Goal: Task Accomplishment & Management: Complete application form

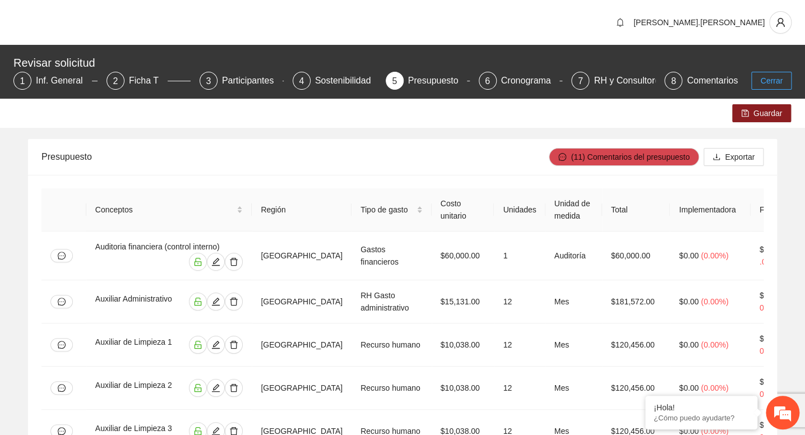
click at [775, 73] on button "Cerrar" at bounding box center [771, 81] width 40 height 18
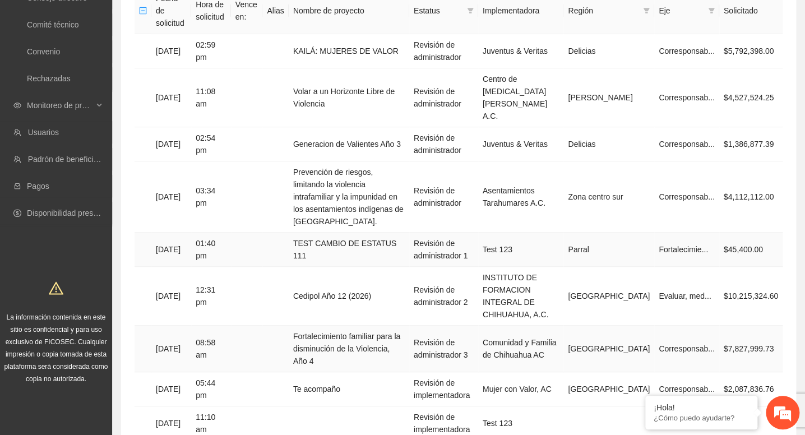
scroll to position [142, 0]
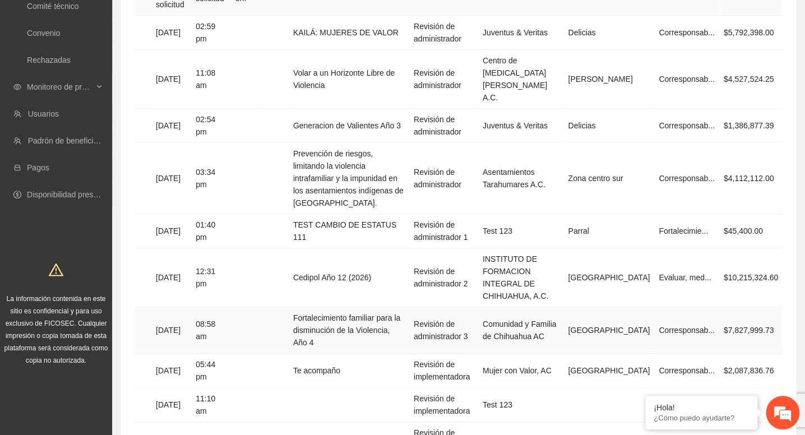
click at [362, 307] on td "Fortalecimiento familiar para la disminución de la Violencia, Año 4" at bounding box center [349, 330] width 121 height 47
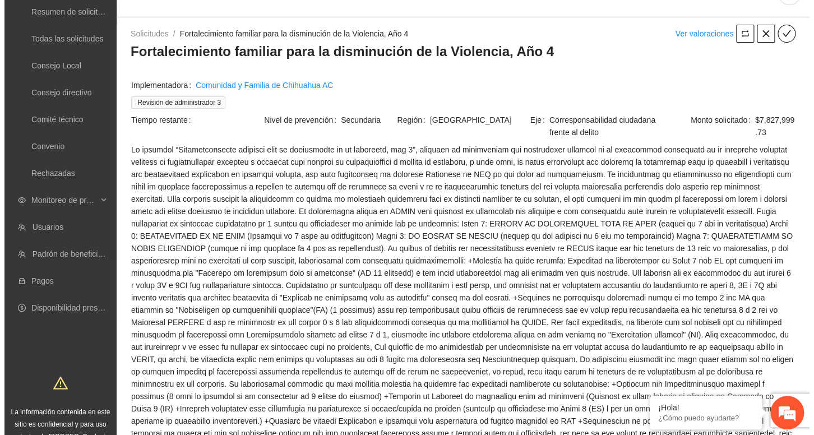
scroll to position [30, 0]
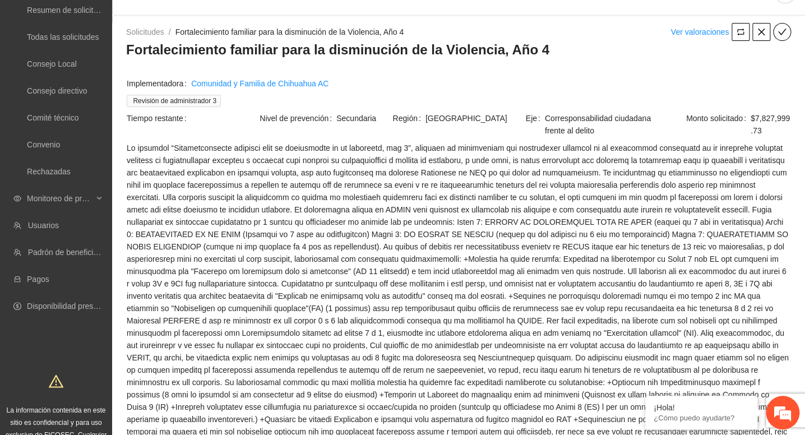
click at [787, 32] on span "check" at bounding box center [782, 31] width 17 height 9
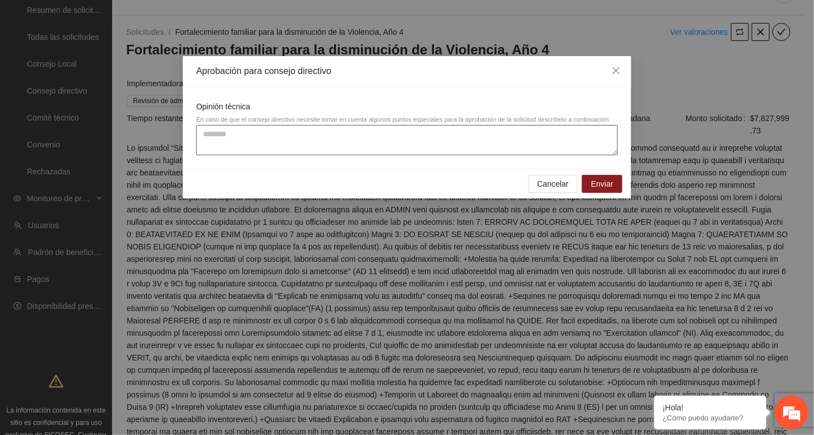
click at [475, 135] on textarea at bounding box center [407, 140] width 422 height 30
paste textarea "**********"
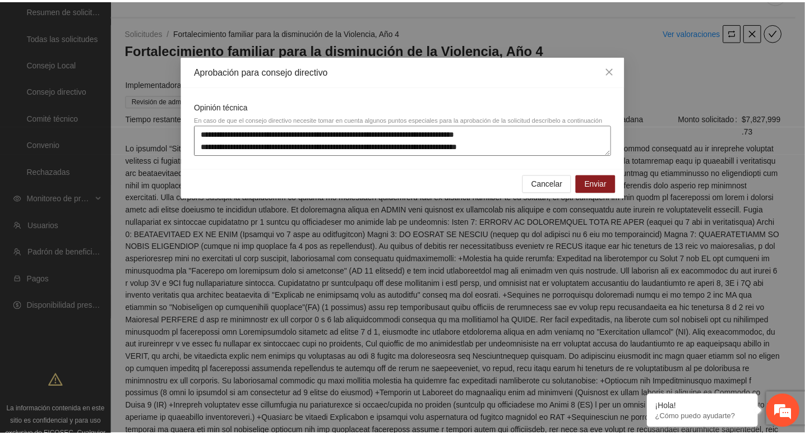
scroll to position [9, 0]
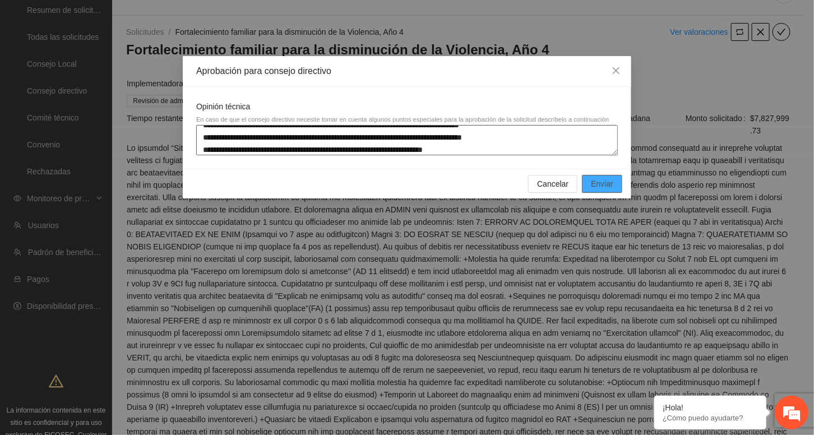
type textarea "**********"
click at [597, 182] on span "Enviar" at bounding box center [602, 184] width 22 height 12
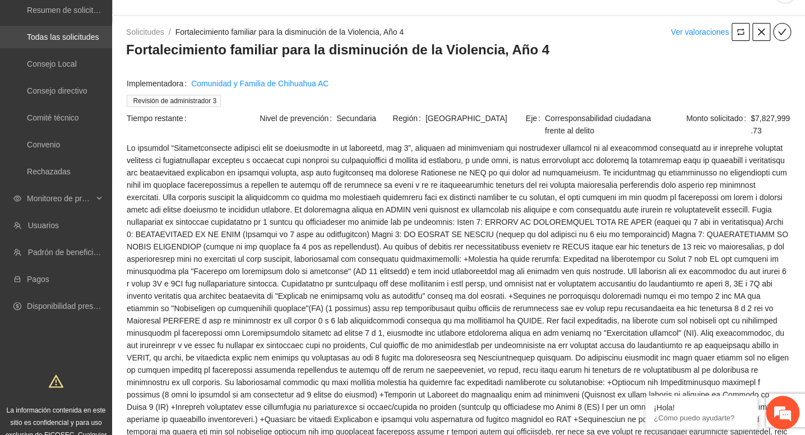
click at [53, 34] on link "Todas las solicitudes" at bounding box center [63, 37] width 72 height 9
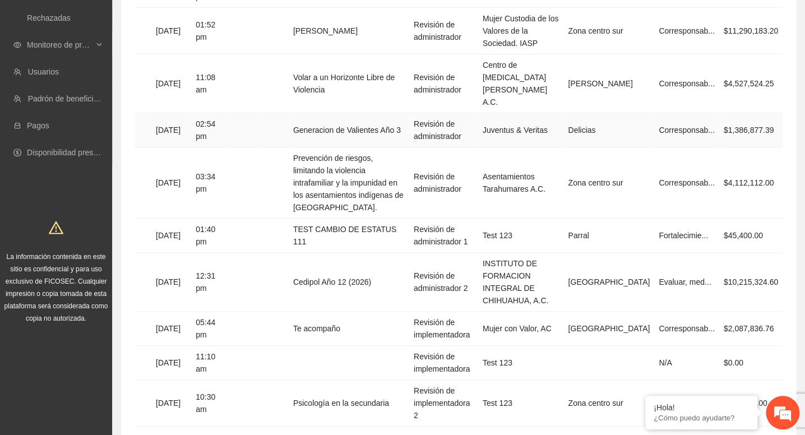
scroll to position [185, 0]
click at [380, 252] on td "Cedipol Año 12 (2026)" at bounding box center [349, 281] width 121 height 59
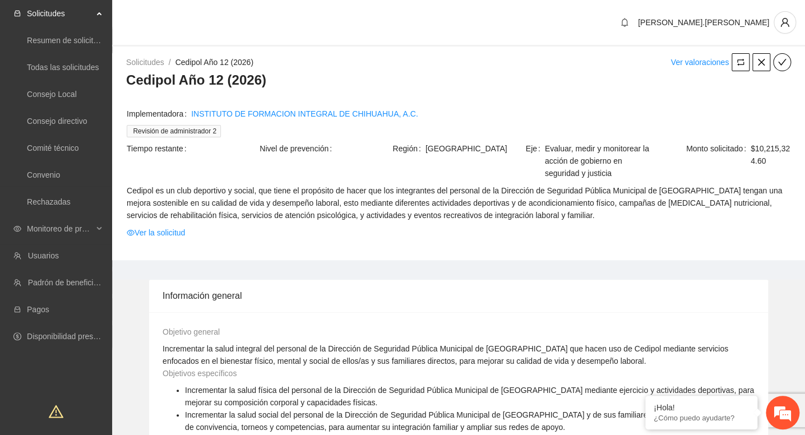
click at [782, 66] on icon "check" at bounding box center [782, 62] width 9 height 9
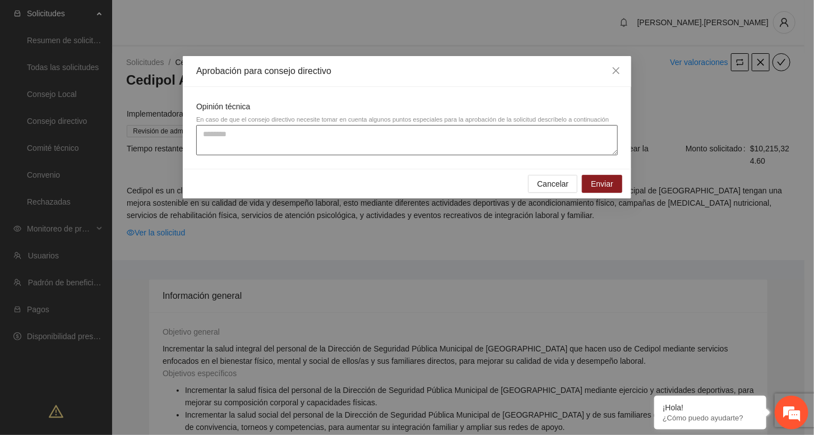
click at [353, 138] on textarea at bounding box center [407, 140] width 422 height 30
paste textarea "**********"
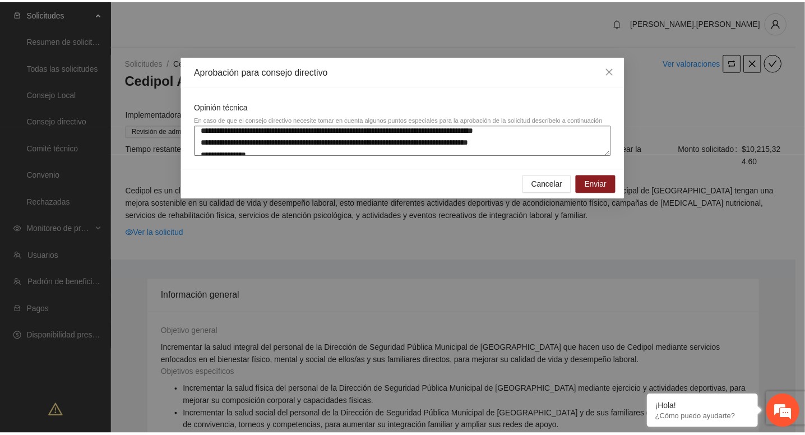
scroll to position [73, 0]
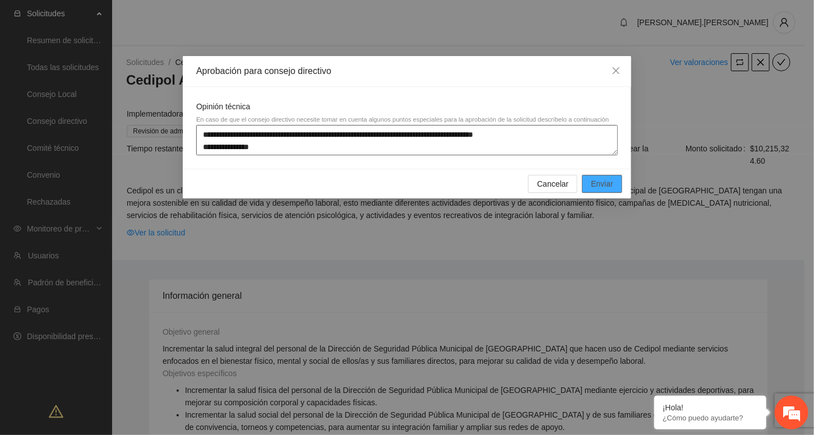
type textarea "**********"
click at [589, 183] on button "Enviar" at bounding box center [602, 184] width 40 height 18
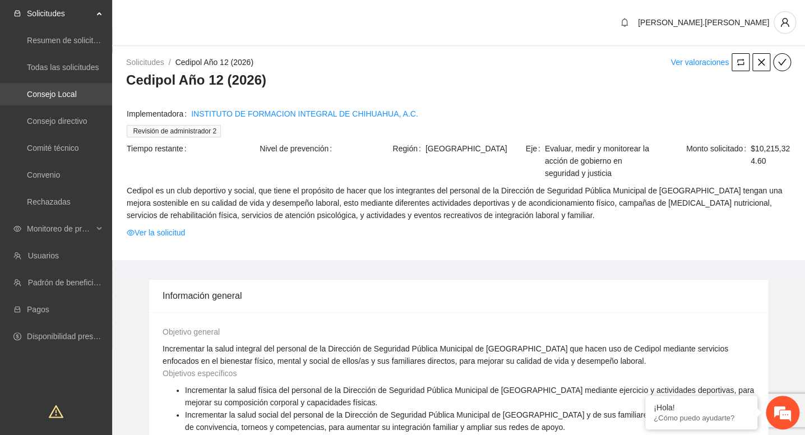
click at [72, 90] on link "Consejo Local" at bounding box center [52, 94] width 50 height 9
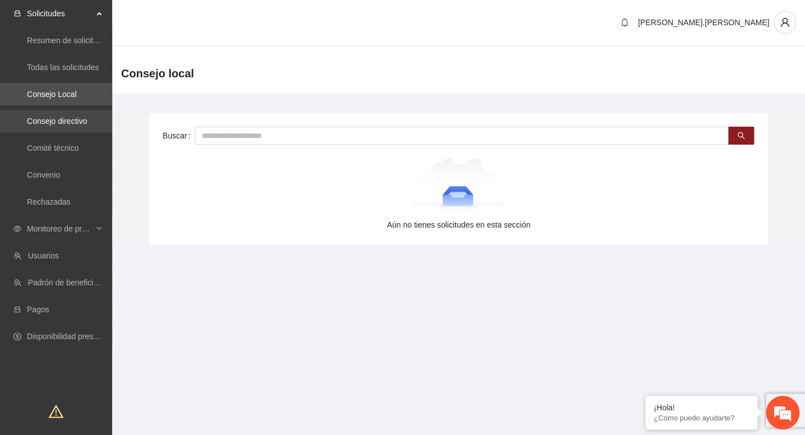
click at [63, 117] on link "Consejo directivo" at bounding box center [57, 121] width 60 height 9
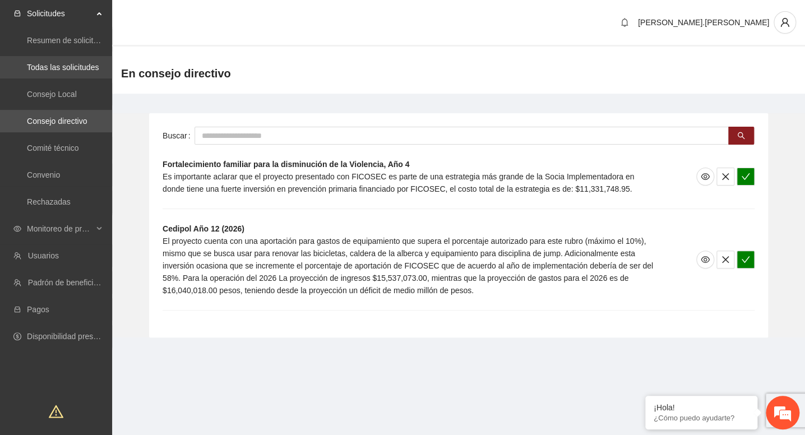
click at [80, 72] on link "Todas las solicitudes" at bounding box center [63, 67] width 72 height 9
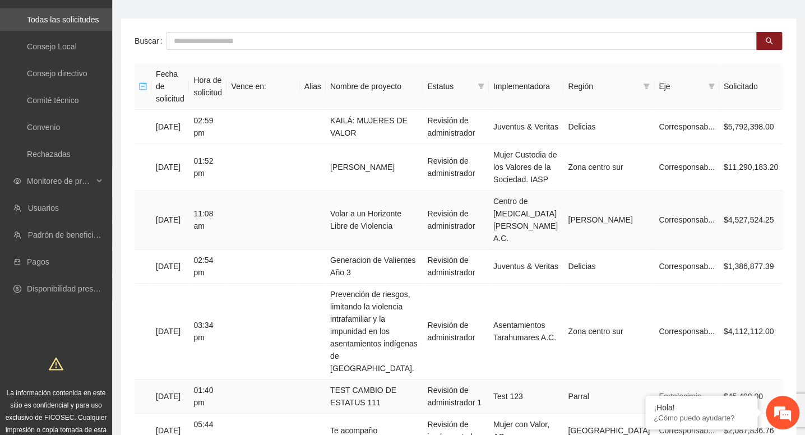
scroll to position [44, 0]
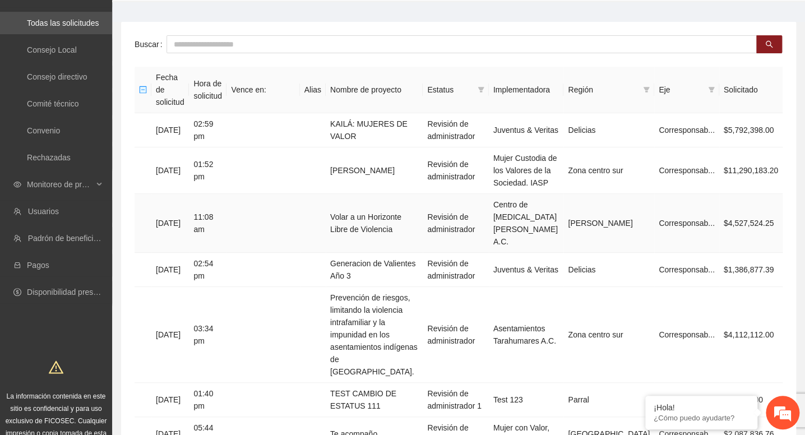
click at [423, 201] on td "Volar a un Horizonte Libre de Violencia" at bounding box center [374, 223] width 97 height 59
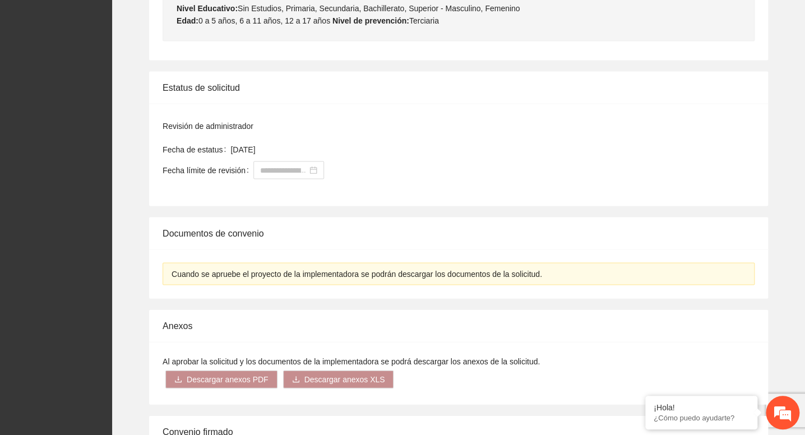
scroll to position [959, 0]
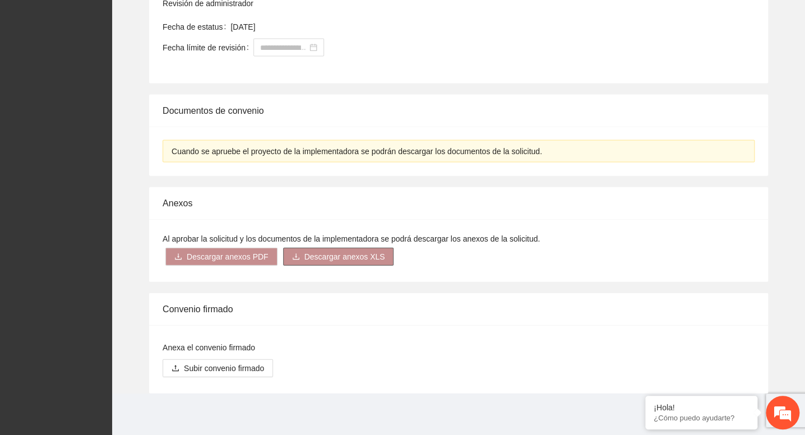
click at [349, 261] on span "Descargar anexos XLS" at bounding box center [344, 257] width 81 height 12
click at [243, 257] on span "Descargar anexos PDF" at bounding box center [228, 257] width 82 height 12
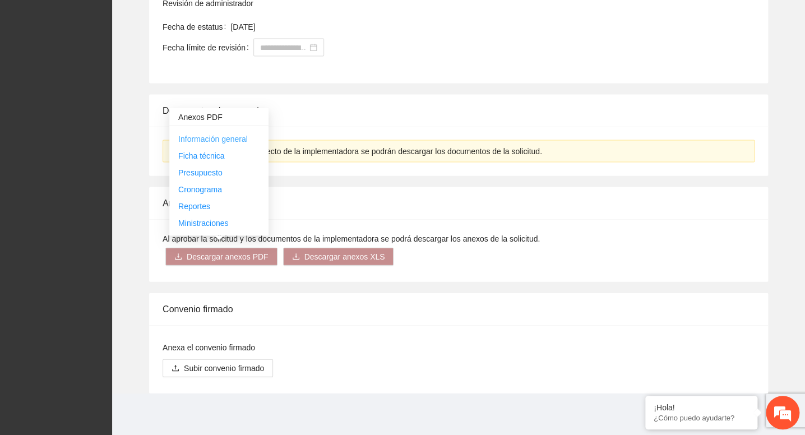
click at [238, 137] on span "Información general" at bounding box center [213, 139] width 70 height 9
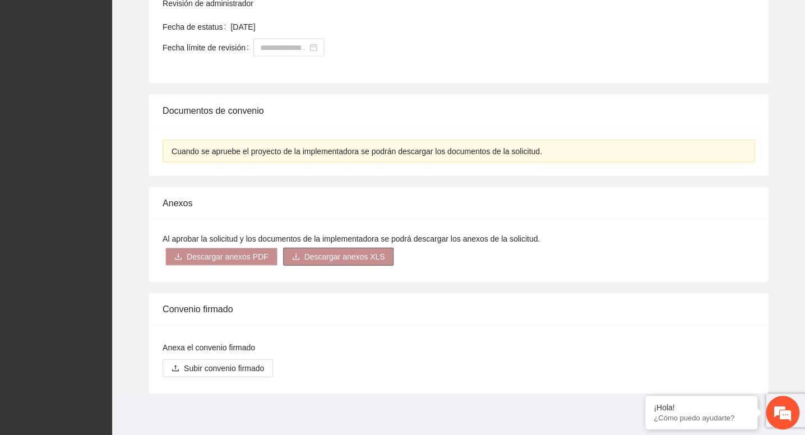
click at [320, 252] on span "Descargar anexos XLS" at bounding box center [344, 257] width 81 height 12
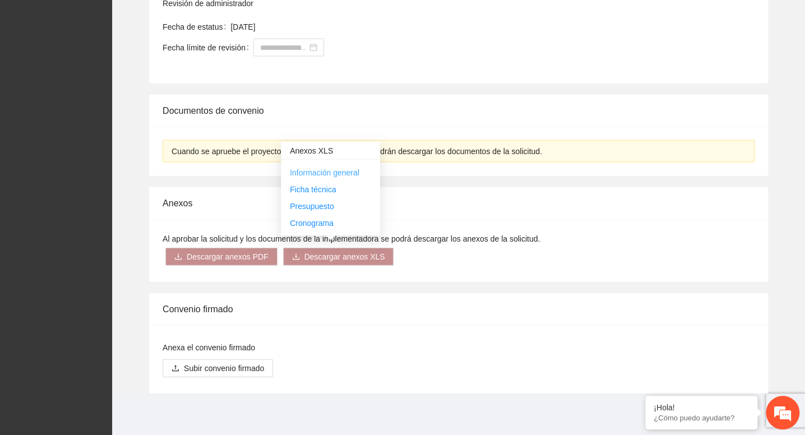
click at [318, 171] on link "Información general" at bounding box center [325, 172] width 70 height 9
click at [312, 173] on link "Información general" at bounding box center [325, 172] width 70 height 9
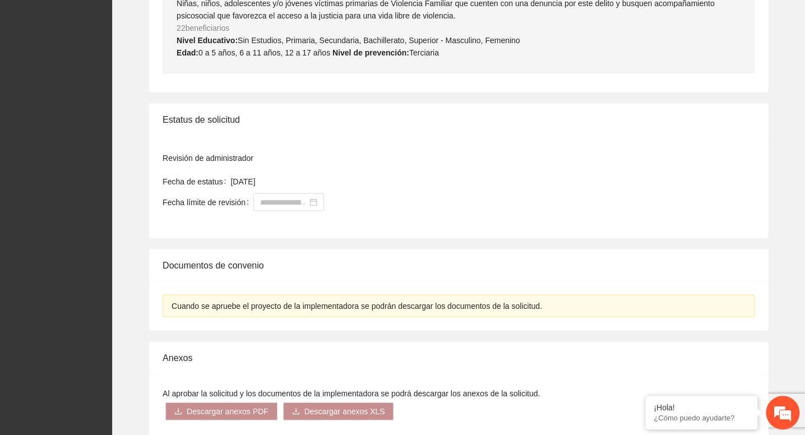
scroll to position [888, 0]
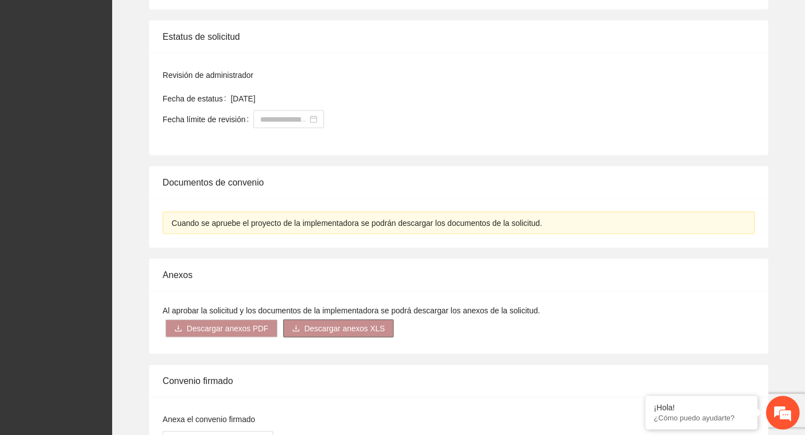
click at [323, 327] on span "Descargar anexos XLS" at bounding box center [344, 328] width 81 height 12
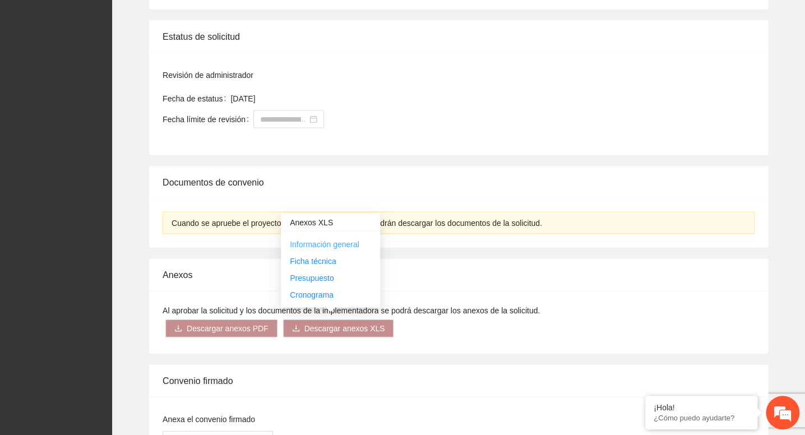
click at [322, 244] on link "Información general" at bounding box center [325, 243] width 70 height 9
click at [313, 260] on link "Ficha técnica" at bounding box center [313, 260] width 46 height 9
click at [305, 277] on link "Presupuesto" at bounding box center [312, 277] width 44 height 9
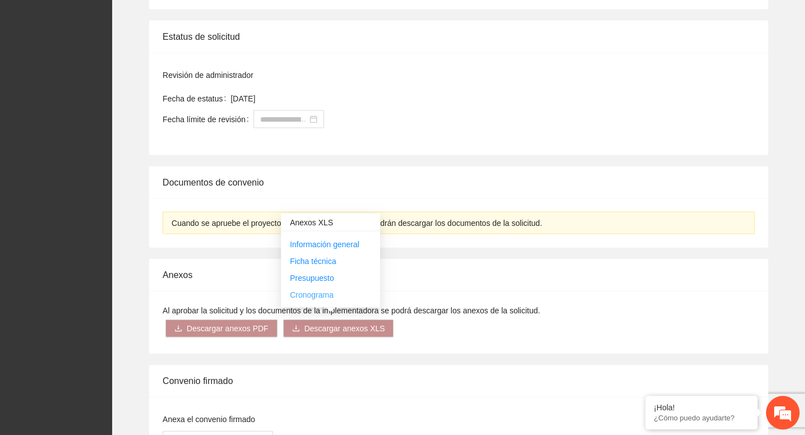
click at [306, 292] on link "Cronograma" at bounding box center [312, 294] width 44 height 9
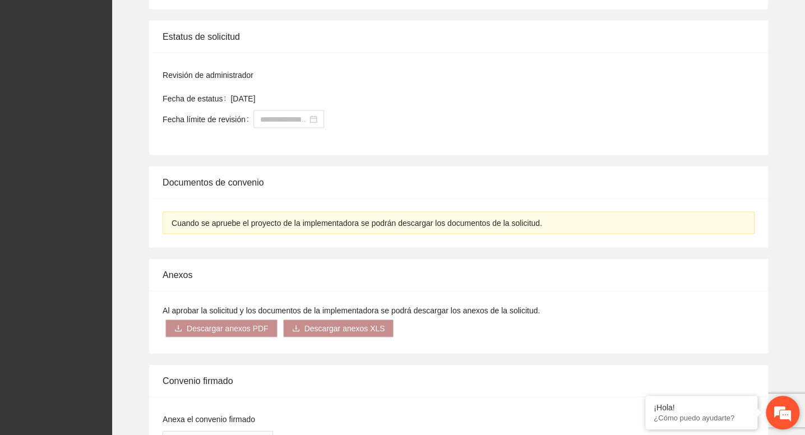
click at [782, 402] on em at bounding box center [783, 413] width 30 height 30
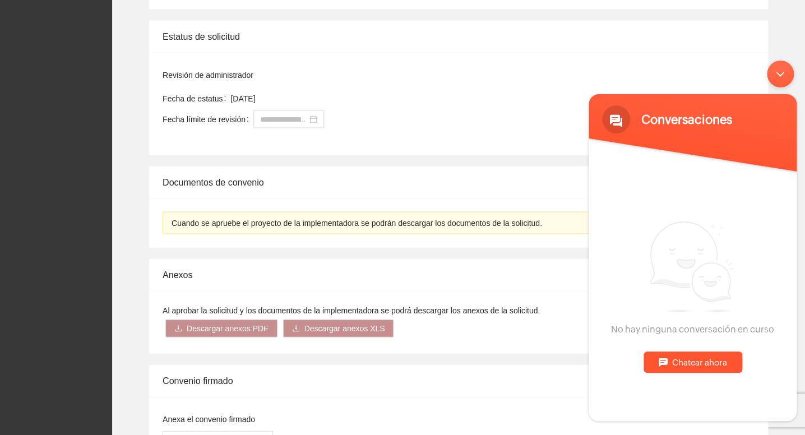
click at [479, 227] on div "Cuando se apruebe el proyecto de la implementadora se podrán descargar los docu…" at bounding box center [459, 222] width 592 height 22
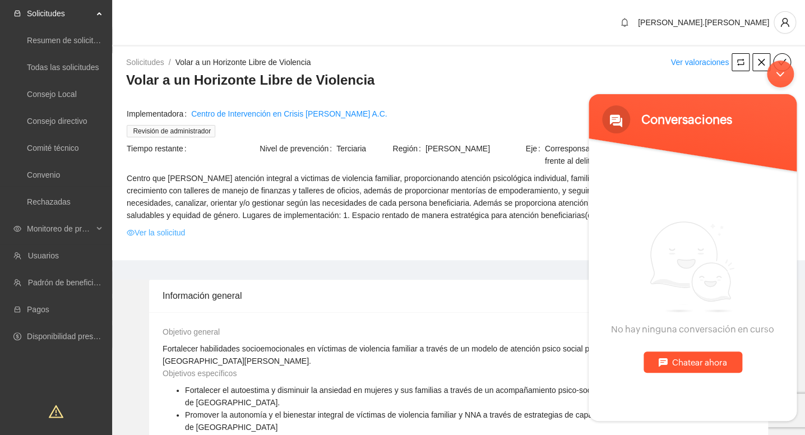
click at [171, 233] on link "Ver la solicitud" at bounding box center [156, 233] width 58 height 12
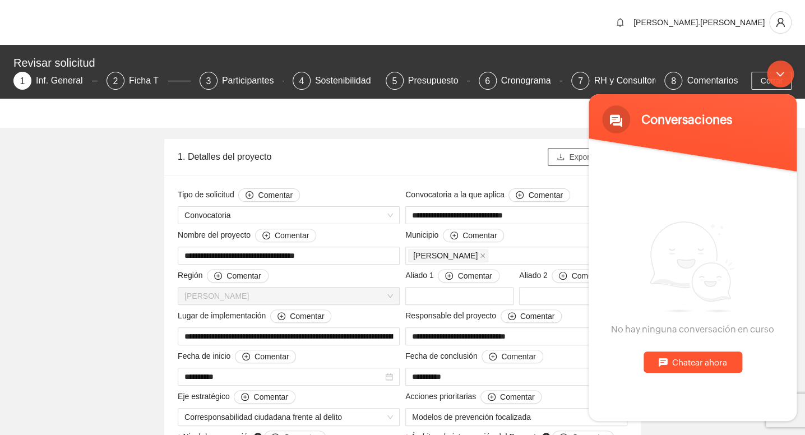
click at [562, 156] on icon "download" at bounding box center [561, 157] width 8 height 8
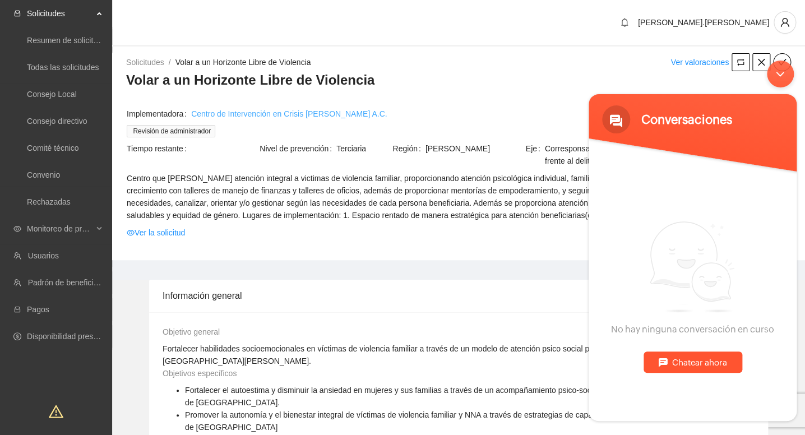
click at [263, 119] on link "Centro de [MEDICAL_DATA] [PERSON_NAME] A.C." at bounding box center [289, 114] width 196 height 12
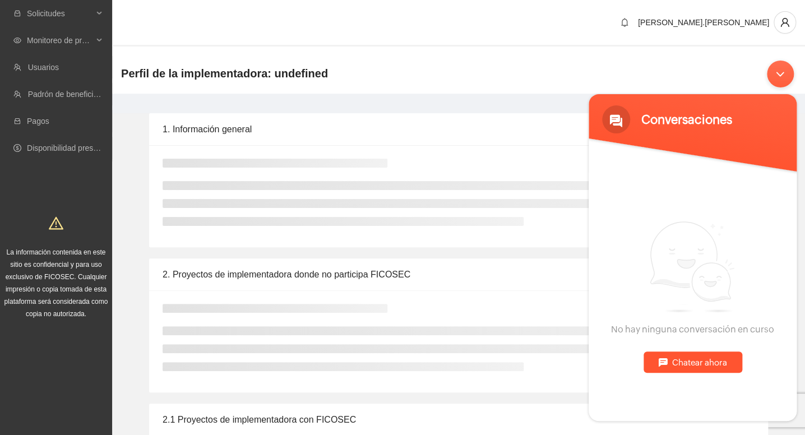
click at [779, 70] on div "Minimizar ventana de chat en vivo" at bounding box center [780, 74] width 27 height 27
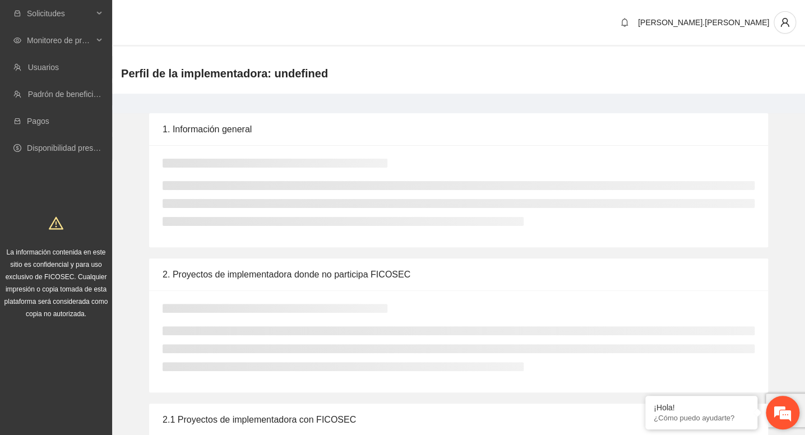
click at [770, 411] on em at bounding box center [783, 413] width 30 height 30
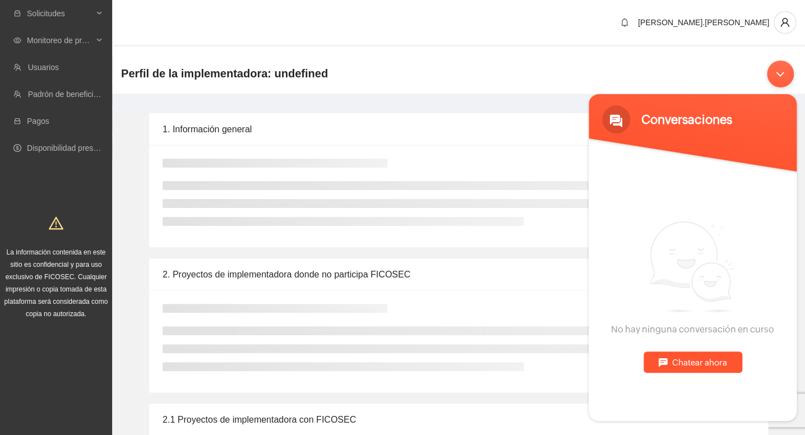
click at [704, 356] on div "Chatear ahora" at bounding box center [693, 362] width 99 height 21
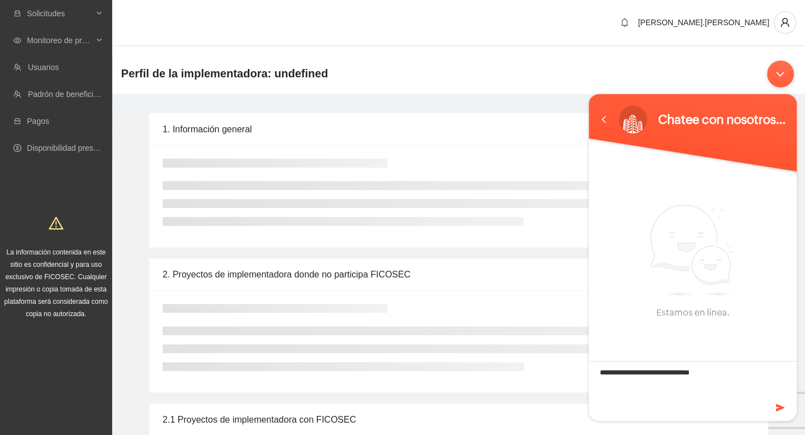
type textarea "**********"
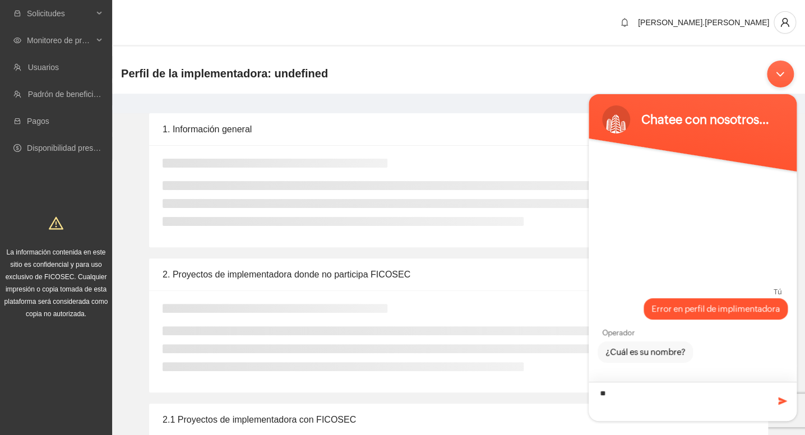
type textarea "*"
type textarea "******"
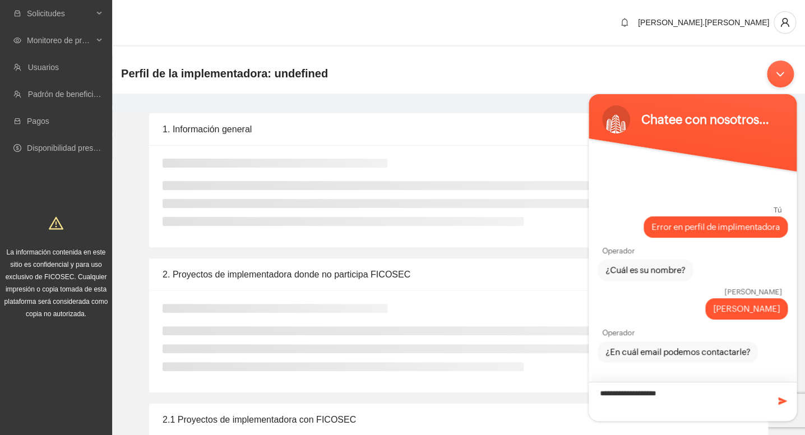
type textarea "**********"
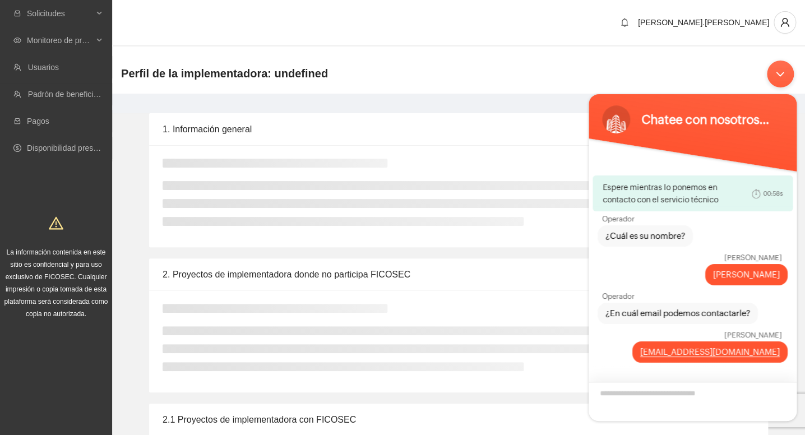
scroll to position [15, 0]
click at [650, 390] on textarea "Escriba su mensaje y pulse “Intro”" at bounding box center [693, 401] width 208 height 39
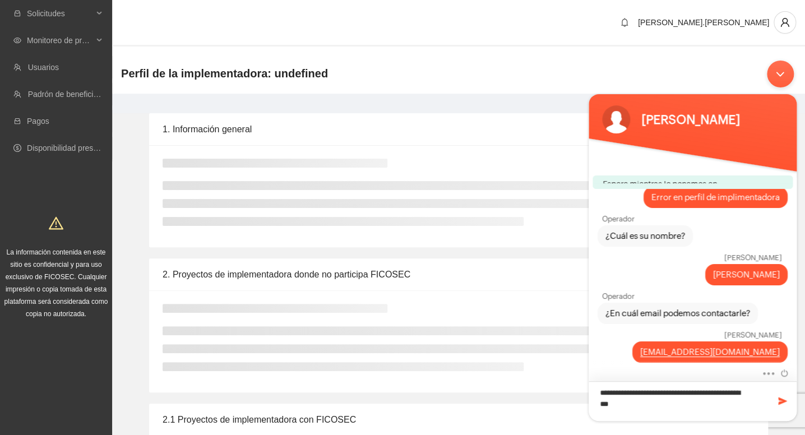
scroll to position [15, 0]
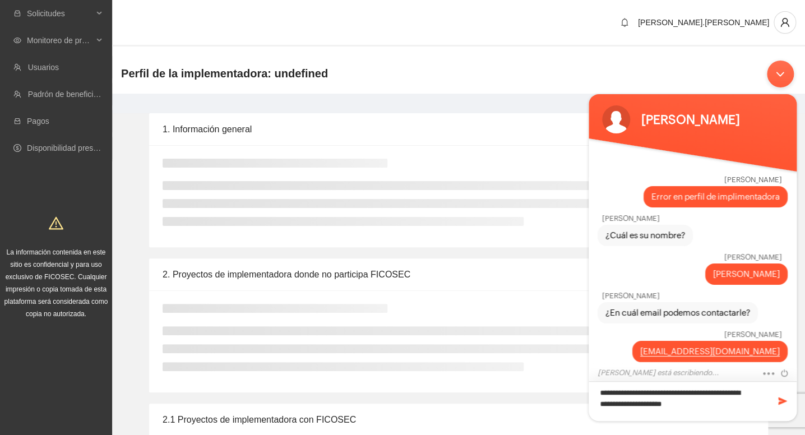
type textarea "**********"
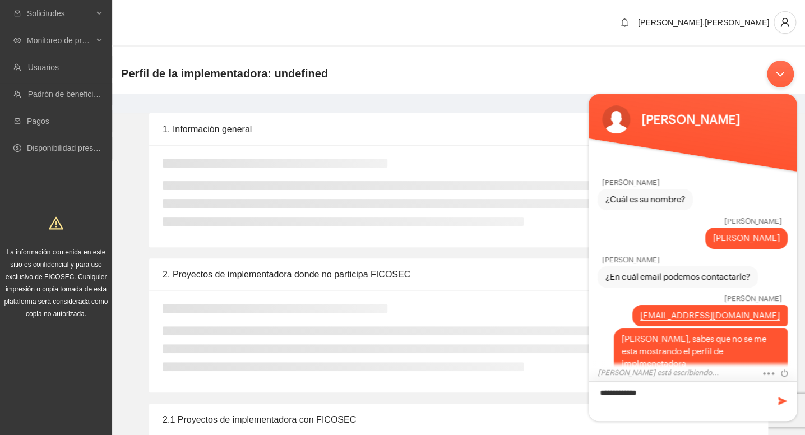
type textarea "**********"
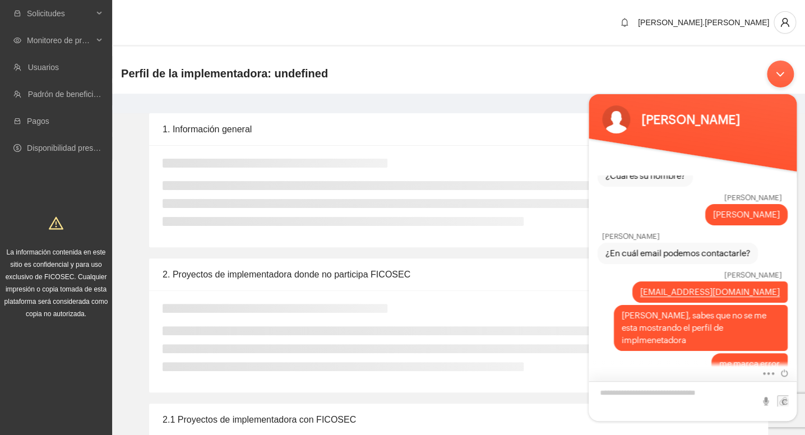
scroll to position [113, 0]
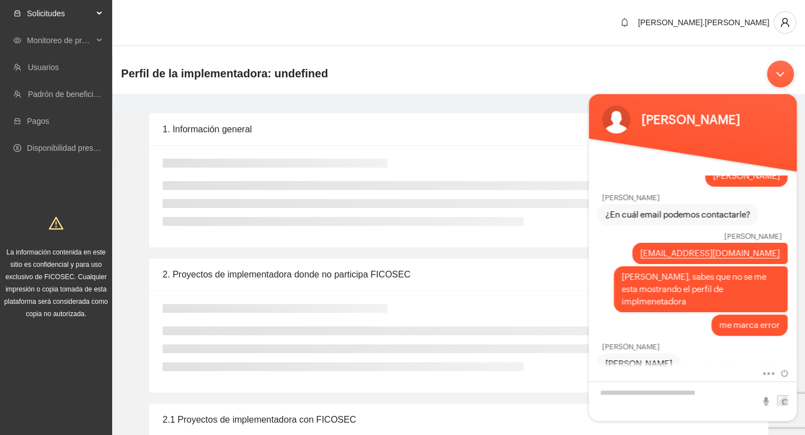
click at [77, 15] on span "Solicitudes" at bounding box center [60, 13] width 66 height 22
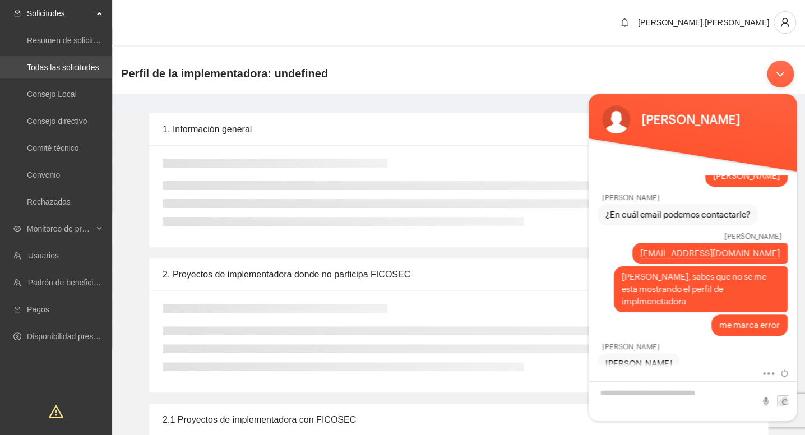
click at [65, 63] on link "Todas las solicitudes" at bounding box center [63, 67] width 72 height 9
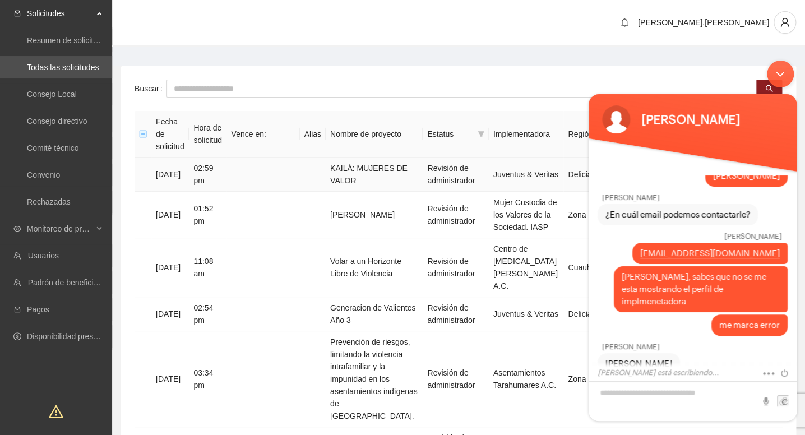
click at [400, 161] on td "KAILÁ: MUJERES DE VALOR" at bounding box center [374, 175] width 97 height 34
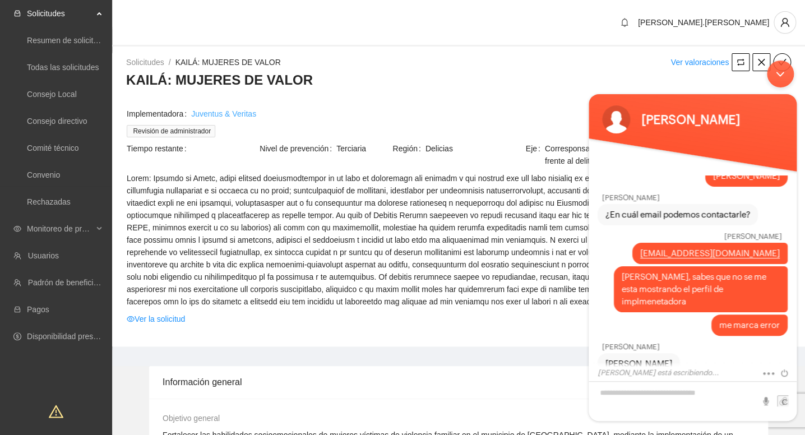
click at [244, 112] on link "Juventus & Veritas" at bounding box center [223, 114] width 65 height 12
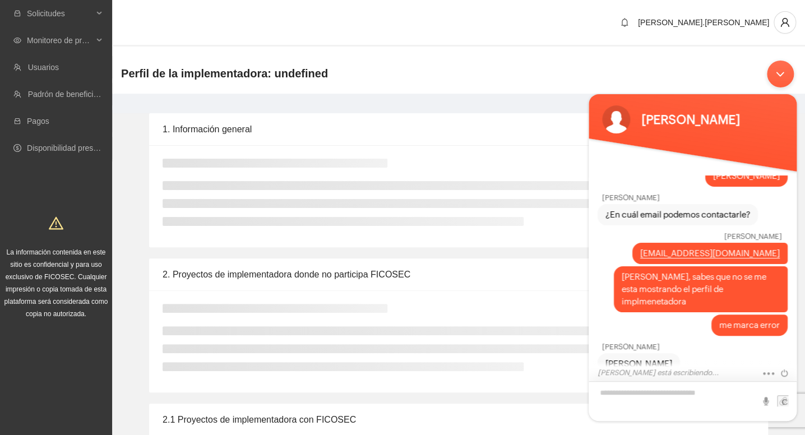
click at [668, 399] on textarea "Escriba su mensaje y pulse “Intro”" at bounding box center [693, 401] width 208 height 40
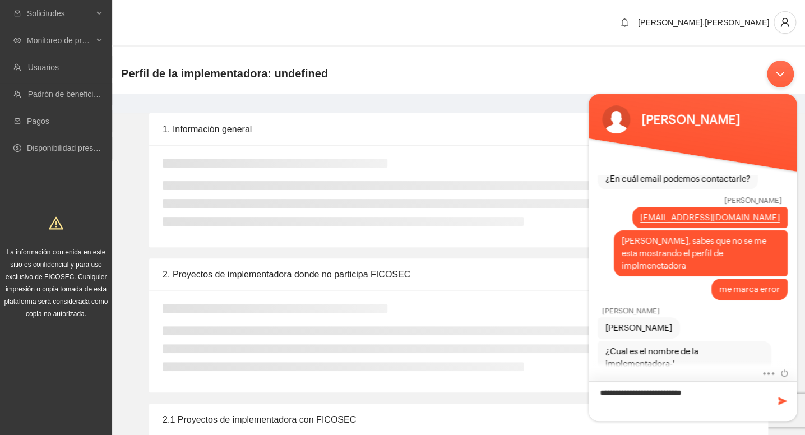
type textarea "**********"
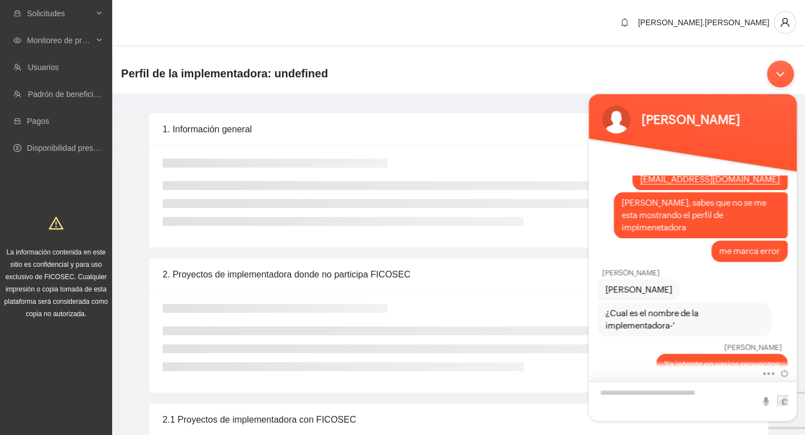
type textarea "*"
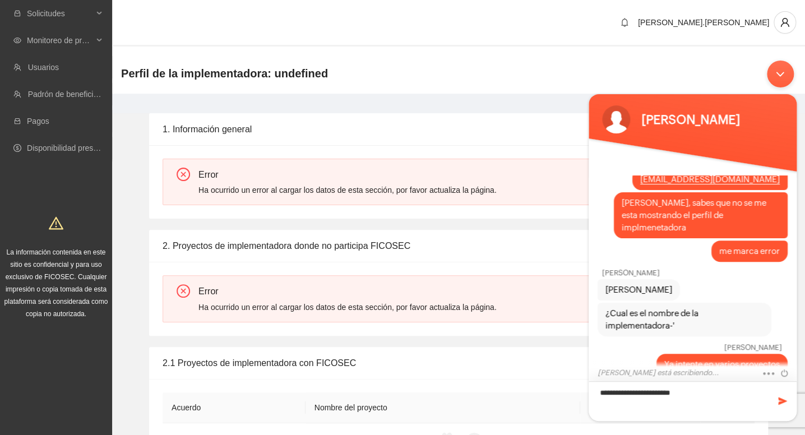
type textarea "**********"
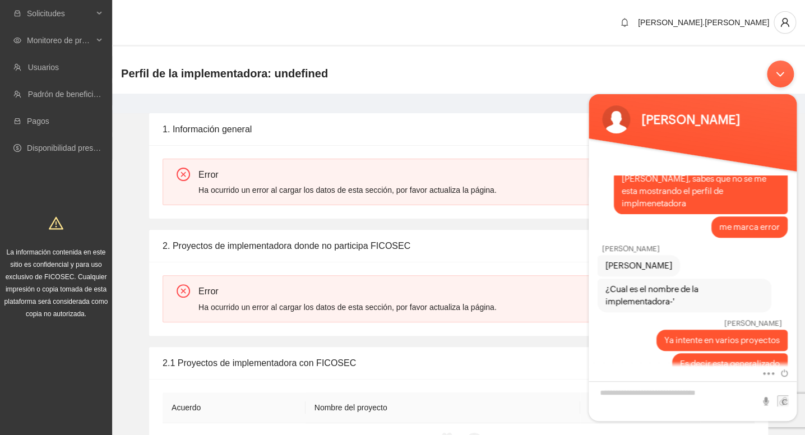
scroll to position [262, 0]
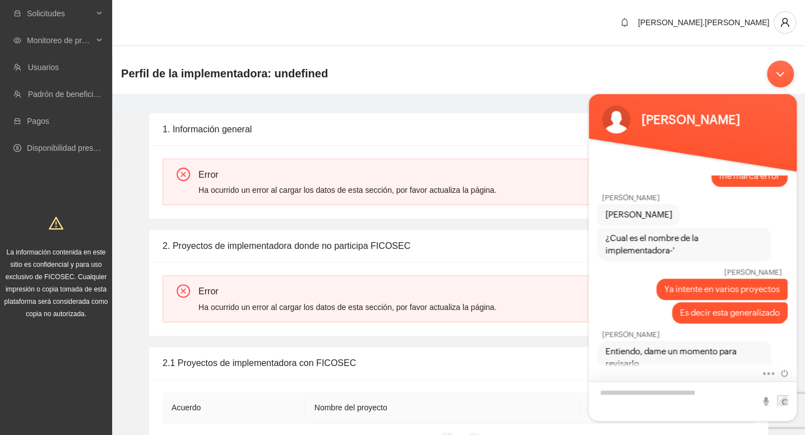
click at [628, 396] on textarea "Escriba su mensaje y pulse “Intro”" at bounding box center [693, 401] width 208 height 40
type textarea "**********"
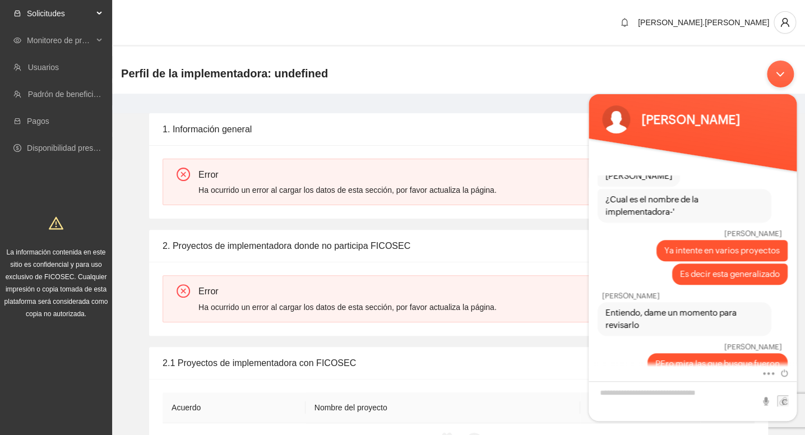
click at [77, 17] on span "Solicitudes" at bounding box center [60, 13] width 66 height 22
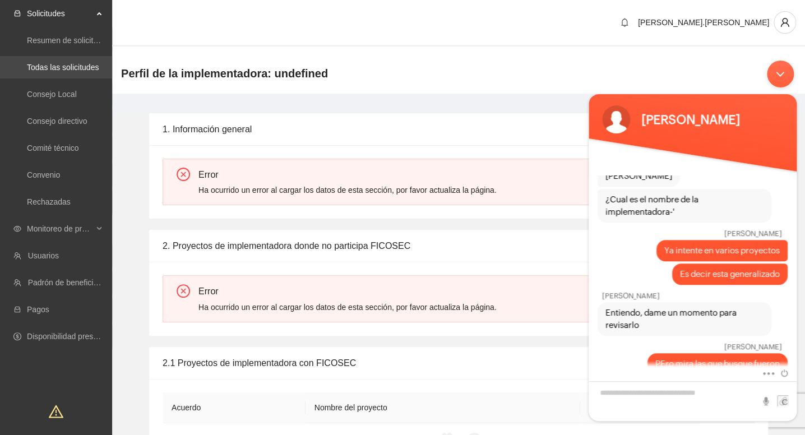
click at [75, 63] on link "Todas las solicitudes" at bounding box center [63, 67] width 72 height 9
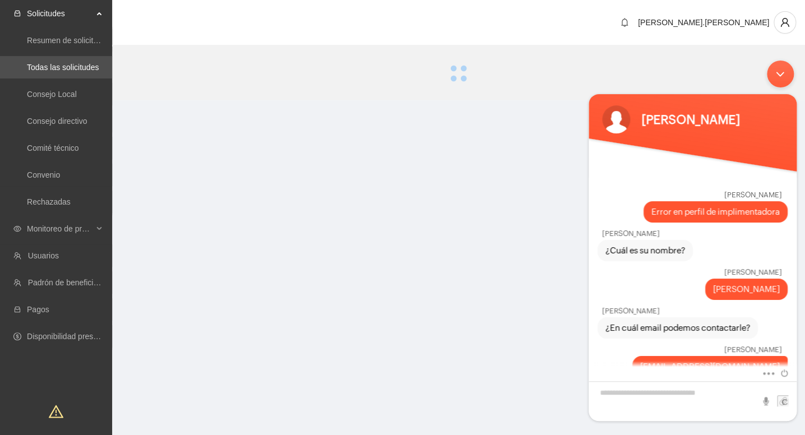
scroll to position [301, 0]
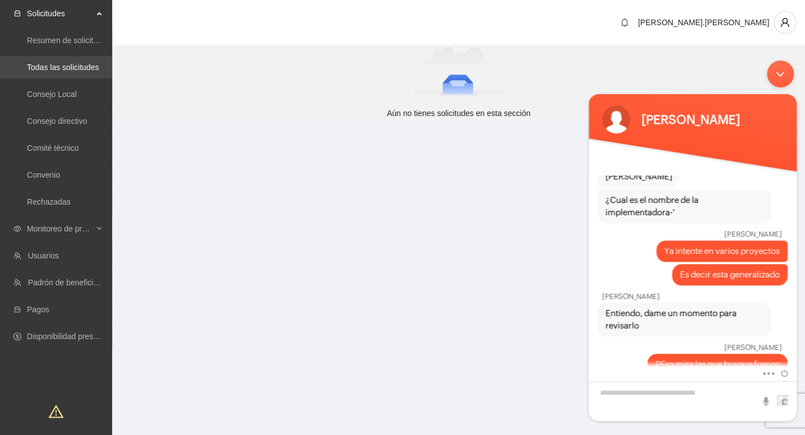
click at [94, 68] on link "Todas las solicitudes" at bounding box center [63, 67] width 72 height 9
click at [75, 82] on ul "Resumen de solicitudes por aprobar Todas las solicitudes Consejo Local Consejo …" at bounding box center [56, 121] width 112 height 188
click at [62, 99] on link "Consejo Local" at bounding box center [52, 94] width 50 height 9
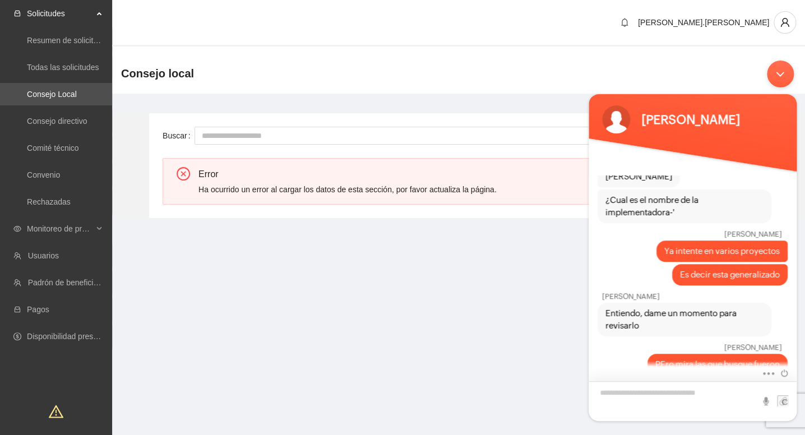
click at [623, 403] on textarea "Escriba su mensaje y pulse “Intro”" at bounding box center [693, 401] width 208 height 40
type textarea "**********"
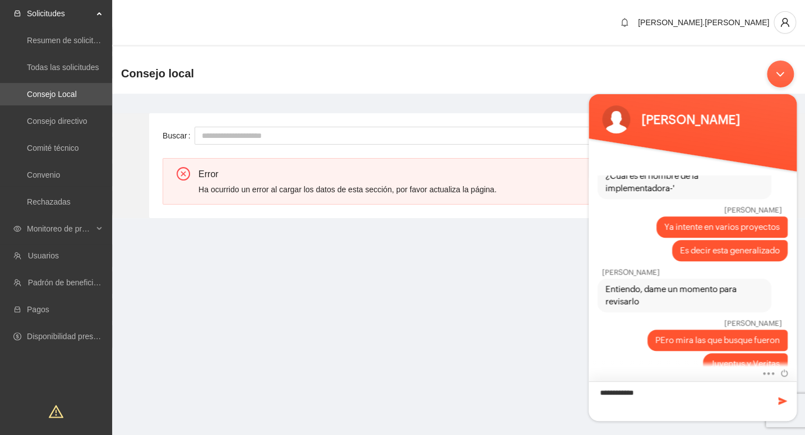
type textarea "**********"
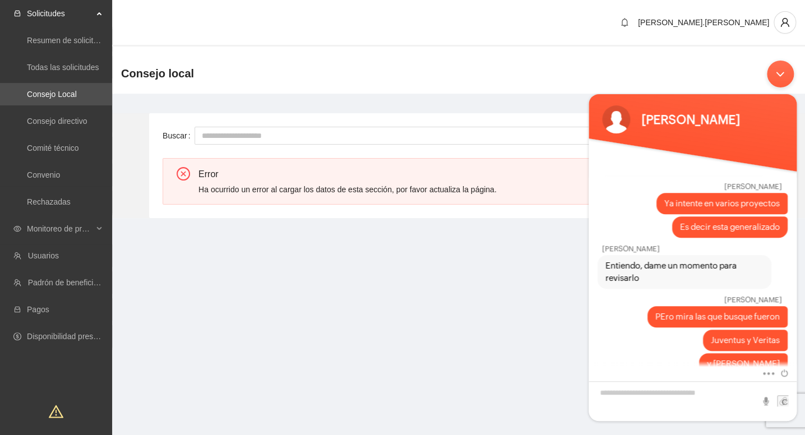
click at [84, 55] on ul "Resumen de solicitudes por aprobar Todas las solicitudes Consejo Local Consejo …" at bounding box center [56, 121] width 112 height 188
click at [77, 66] on link "Todas las solicitudes" at bounding box center [63, 67] width 72 height 9
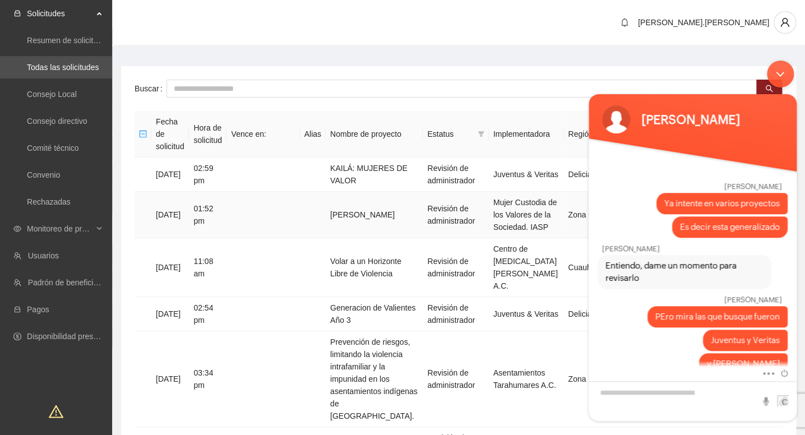
click at [467, 204] on td "Revisión de administrador" at bounding box center [456, 215] width 66 height 47
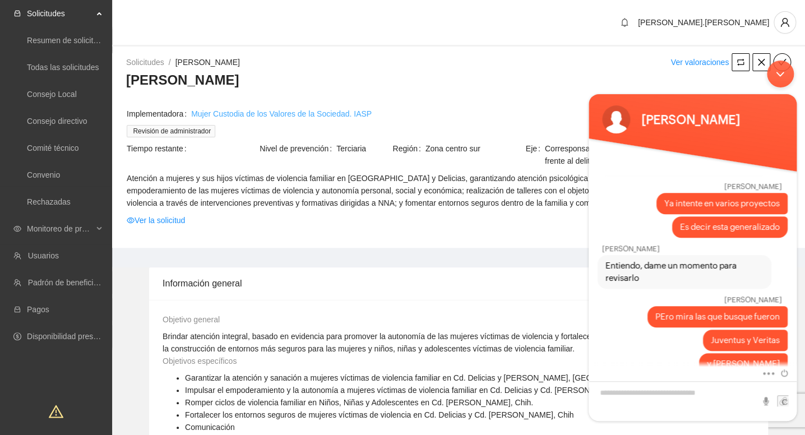
click at [318, 118] on link "Mujer Custodia de los Valores de la Sociedad. IASP" at bounding box center [281, 114] width 181 height 12
click at [75, 63] on link "Todas las solicitudes" at bounding box center [63, 67] width 72 height 9
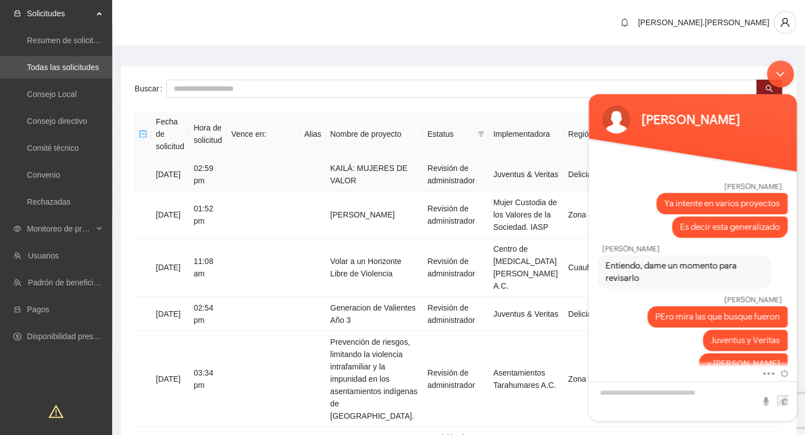
click at [422, 158] on td "KAILÁ: MUJERES DE VALOR" at bounding box center [374, 175] width 97 height 34
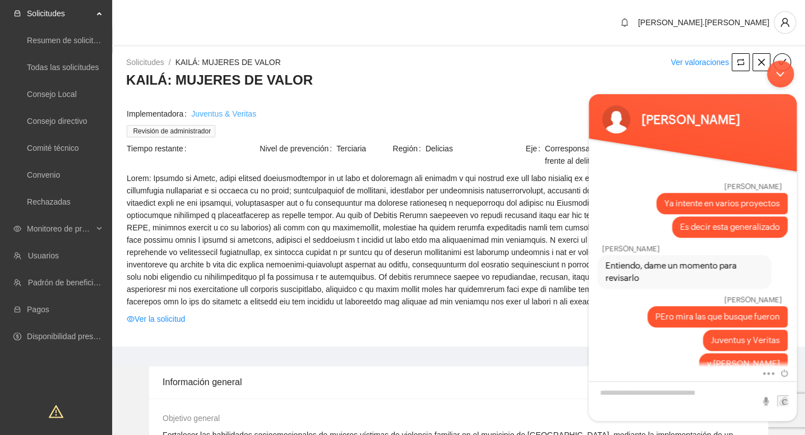
click at [238, 116] on link "Juventus & Veritas" at bounding box center [223, 114] width 65 height 12
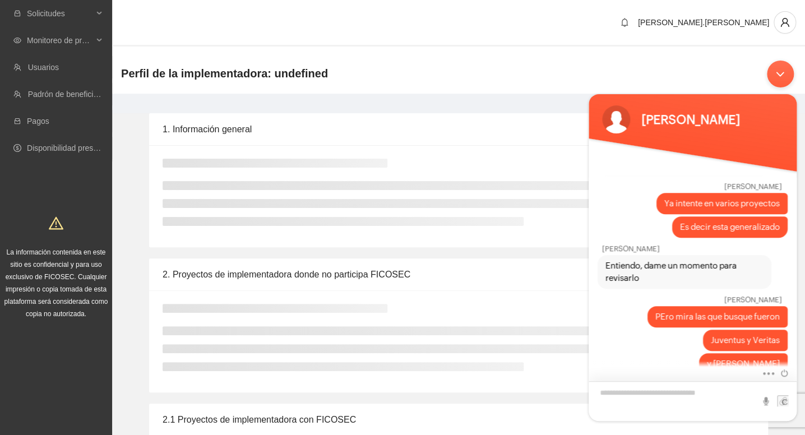
click at [671, 394] on textarea "Escriba su mensaje y pulse “Intro”" at bounding box center [693, 401] width 208 height 40
type textarea "**********"
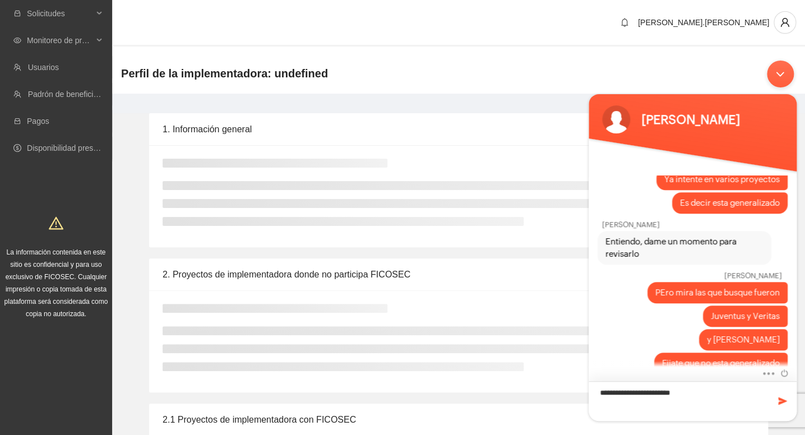
type textarea "**********"
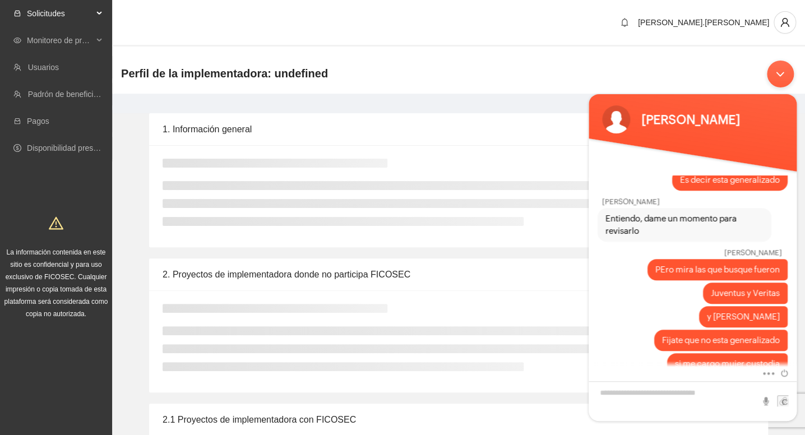
click at [91, 10] on span "Solicitudes" at bounding box center [60, 13] width 66 height 22
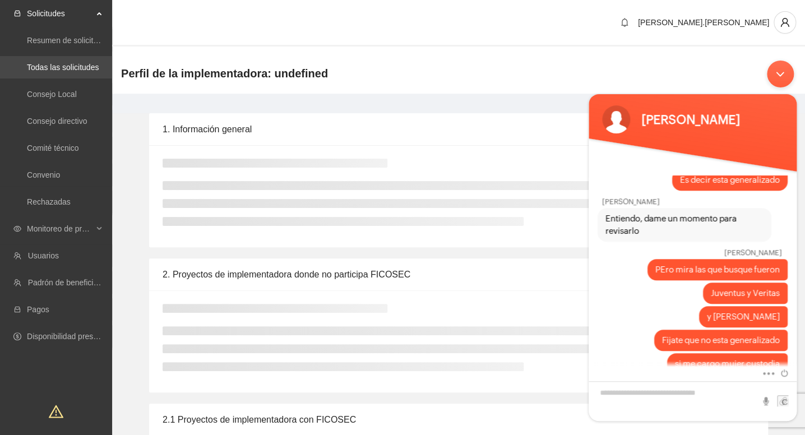
click at [49, 68] on link "Todas las solicitudes" at bounding box center [63, 67] width 72 height 9
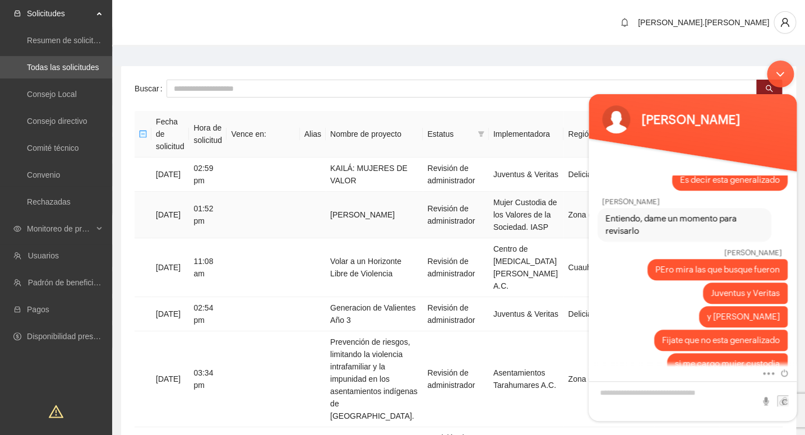
click at [466, 211] on td "Revisión de administrador" at bounding box center [456, 215] width 66 height 47
click at [543, 192] on td "Mujer Custodia de los Valores de la Sociedad. IASP" at bounding box center [526, 215] width 75 height 47
click at [389, 250] on td "Volar a un Horizonte Libre de Violencia" at bounding box center [374, 267] width 97 height 59
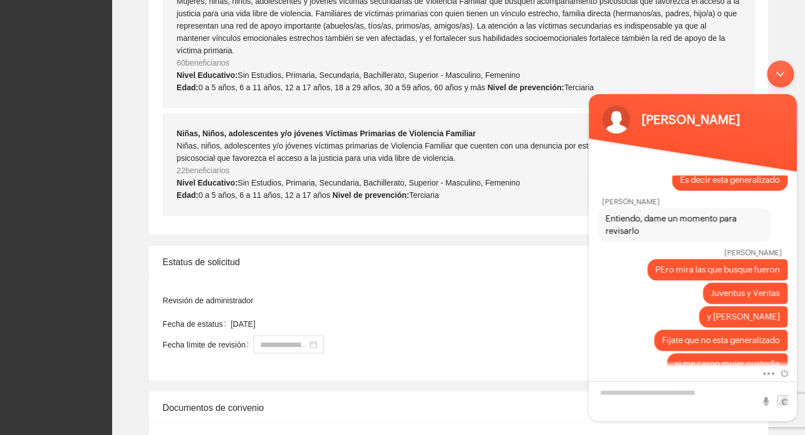
scroll to position [959, 0]
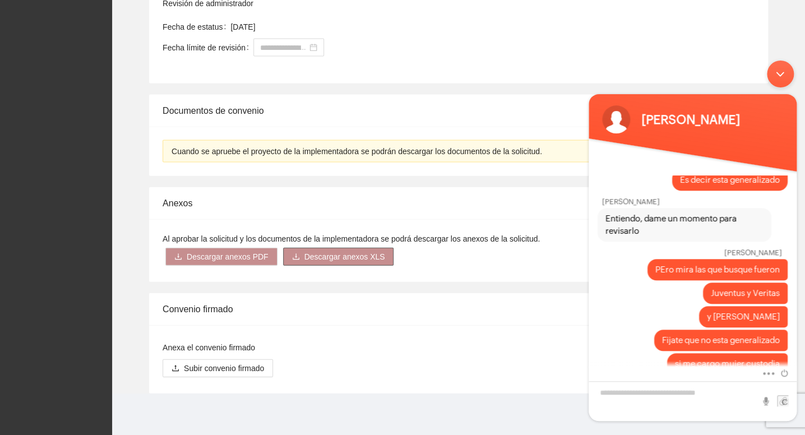
click at [322, 253] on span "Descargar anexos XLS" at bounding box center [344, 257] width 81 height 12
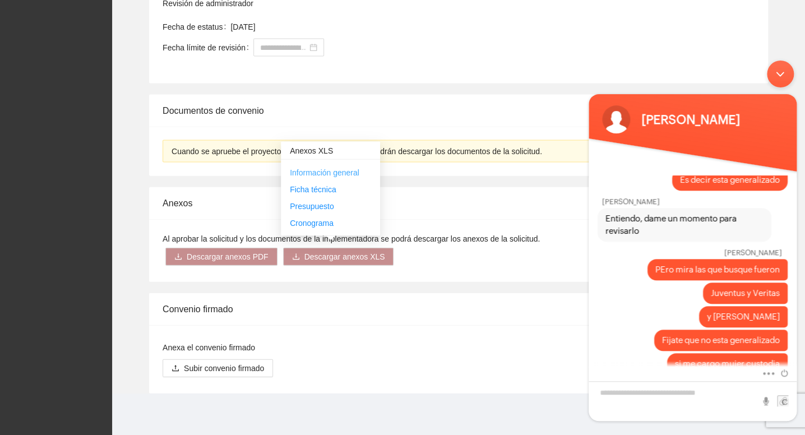
click at [312, 169] on link "Información general" at bounding box center [325, 172] width 70 height 9
click at [619, 390] on textarea "Escriba su mensaje y pulse “Intro”" at bounding box center [693, 401] width 208 height 40
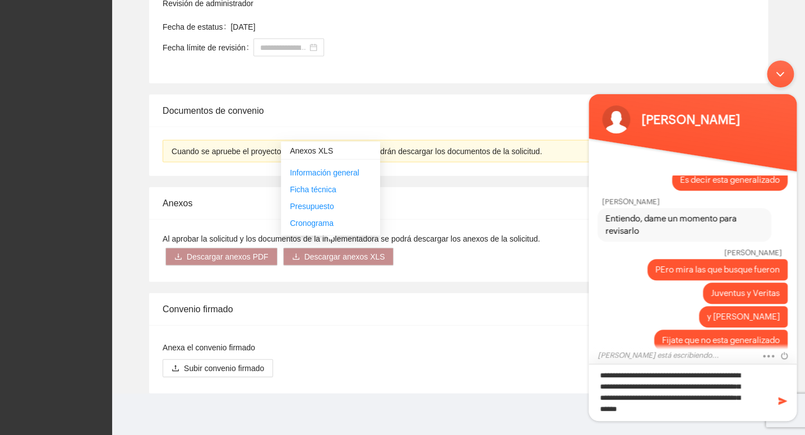
scroll to position [0, 0]
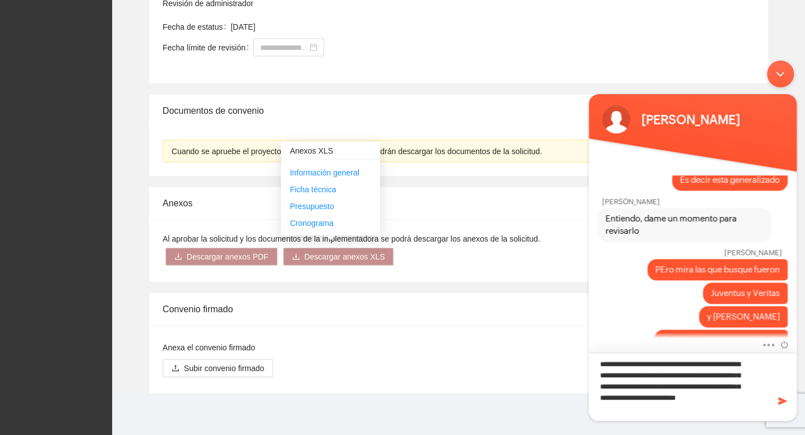
type textarea "**********"
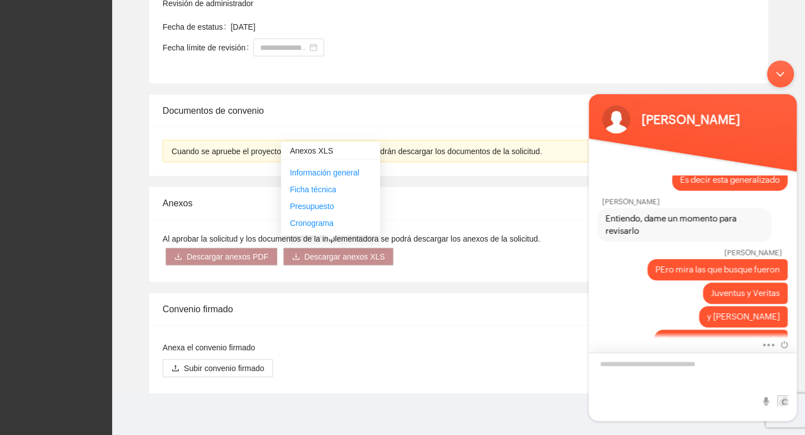
scroll to position [468, 0]
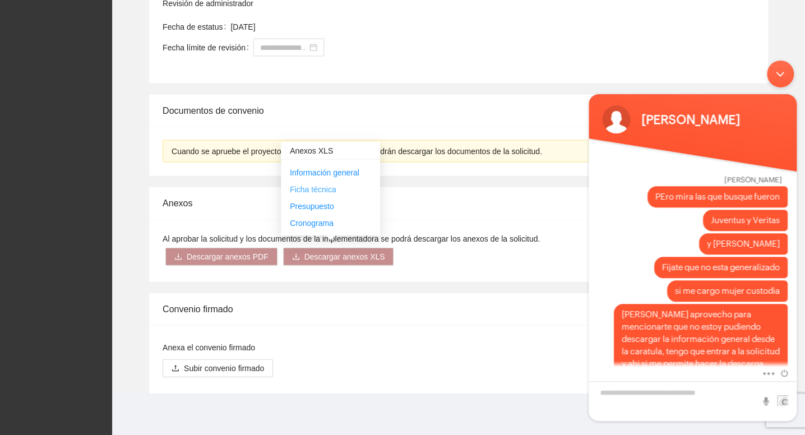
click at [315, 189] on link "Ficha técnica" at bounding box center [313, 189] width 46 height 9
click at [307, 190] on link "Ficha técnica" at bounding box center [313, 189] width 46 height 9
click at [318, 203] on link "Presupuesto" at bounding box center [312, 206] width 44 height 9
click at [312, 190] on link "Ficha técnica" at bounding box center [313, 189] width 46 height 9
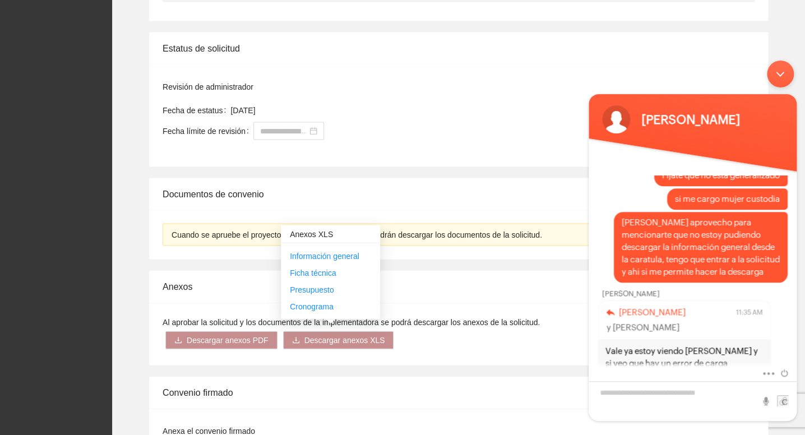
scroll to position [872, 0]
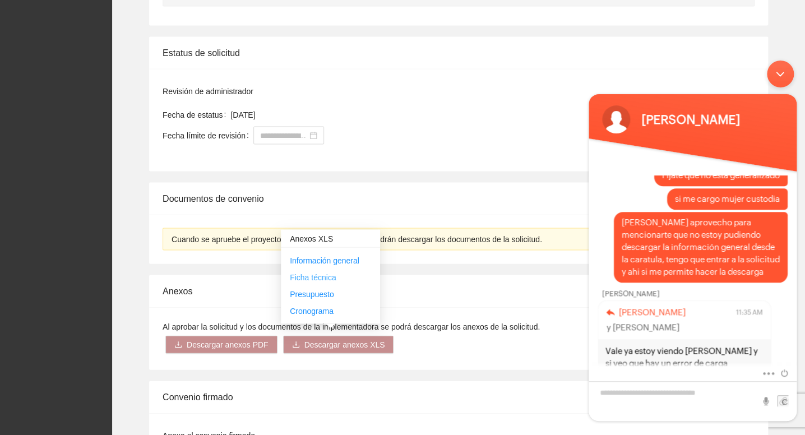
click at [294, 276] on link "Ficha técnica" at bounding box center [313, 276] width 46 height 9
click at [302, 297] on link "Presupuesto" at bounding box center [312, 293] width 44 height 9
click at [307, 309] on link "Cronograma" at bounding box center [312, 310] width 44 height 9
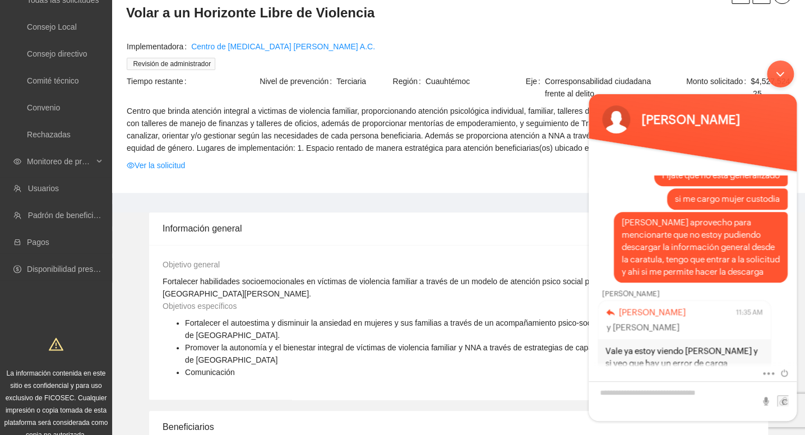
scroll to position [0, 0]
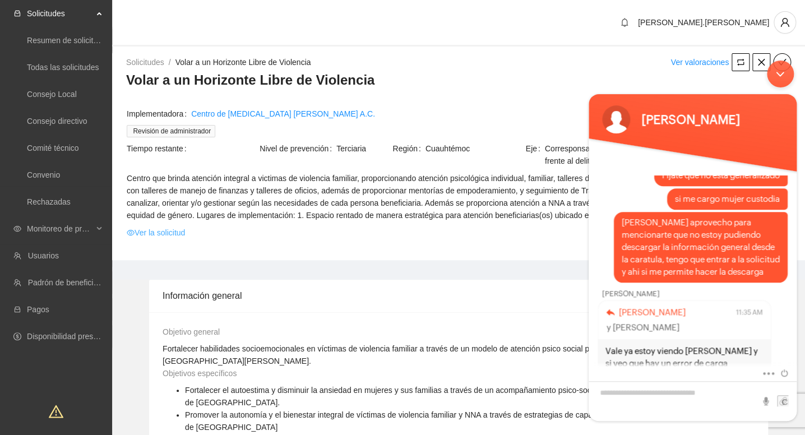
click at [148, 236] on link "Ver la solicitud" at bounding box center [156, 233] width 58 height 12
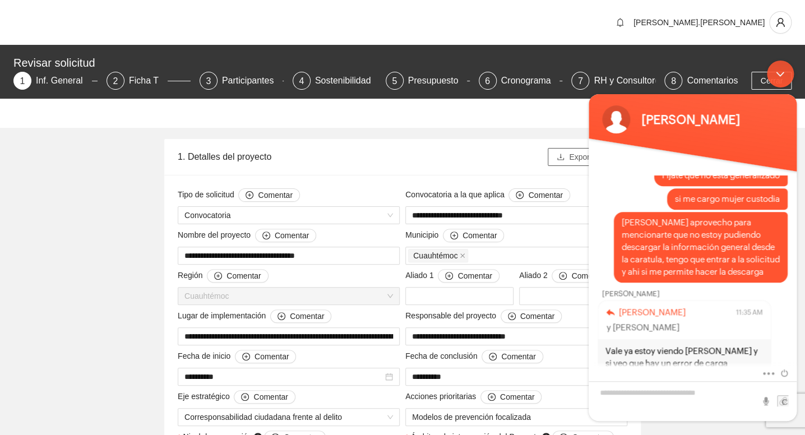
click at [557, 156] on icon "download" at bounding box center [561, 157] width 8 height 8
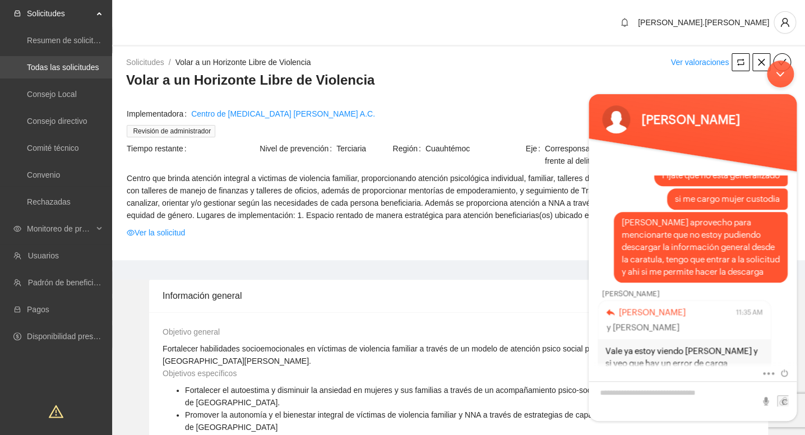
click at [64, 65] on link "Todas las solicitudes" at bounding box center [63, 67] width 72 height 9
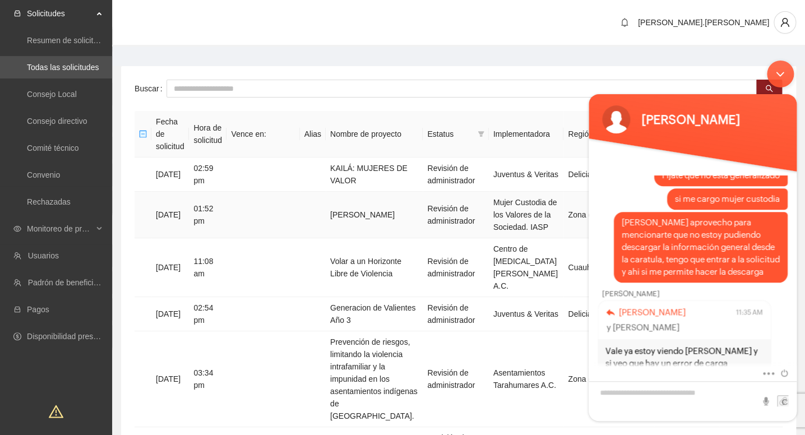
click at [413, 198] on td "Caminos de Paz" at bounding box center [374, 215] width 97 height 47
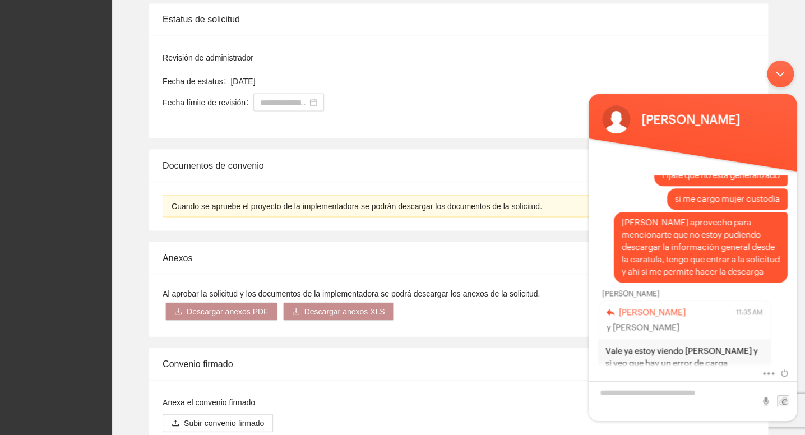
scroll to position [873, 0]
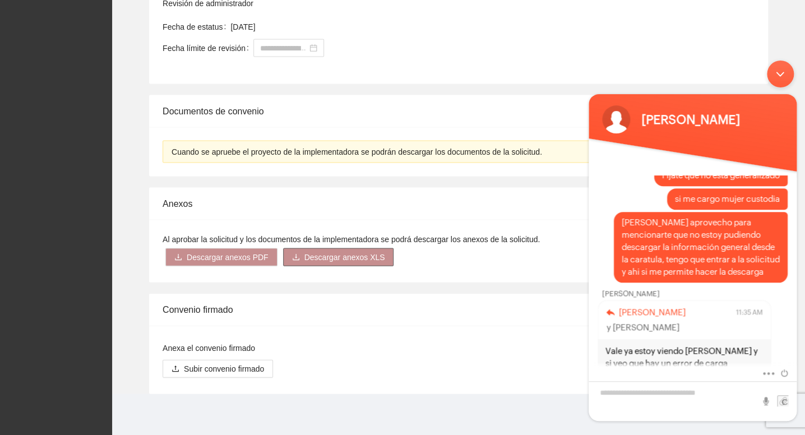
click at [352, 252] on span "Descargar anexos XLS" at bounding box center [344, 257] width 81 height 12
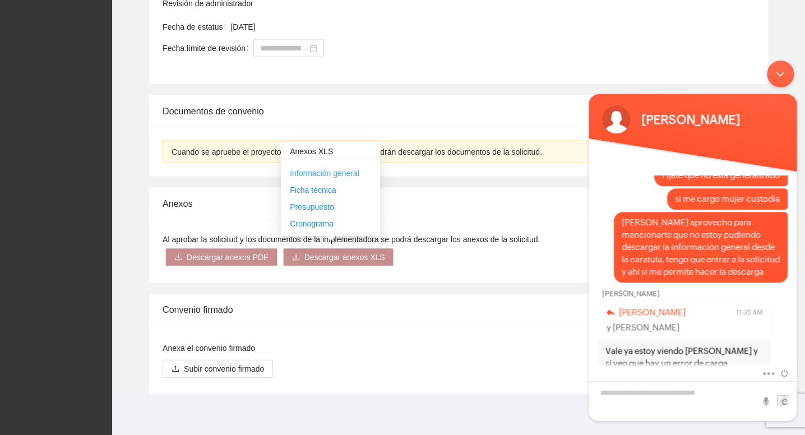
click at [327, 173] on link "Información general" at bounding box center [325, 172] width 70 height 9
click at [316, 191] on link "Ficha técnica" at bounding box center [313, 189] width 46 height 9
click at [310, 210] on link "Presupuesto" at bounding box center [312, 206] width 44 height 9
click at [312, 223] on link "Cronograma" at bounding box center [312, 223] width 44 height 9
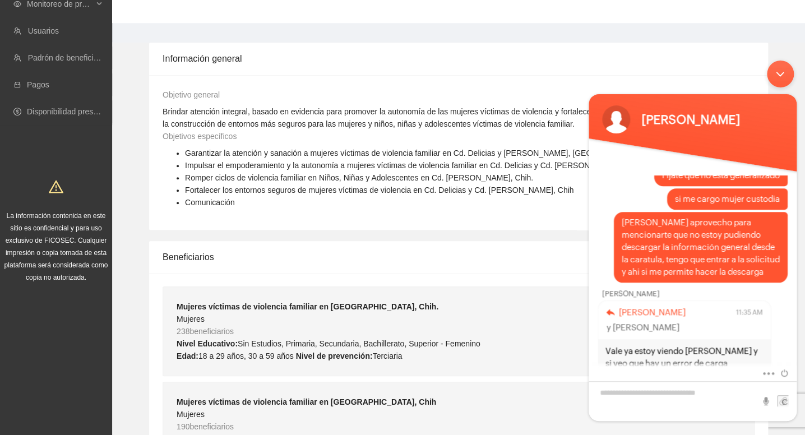
scroll to position [0, 0]
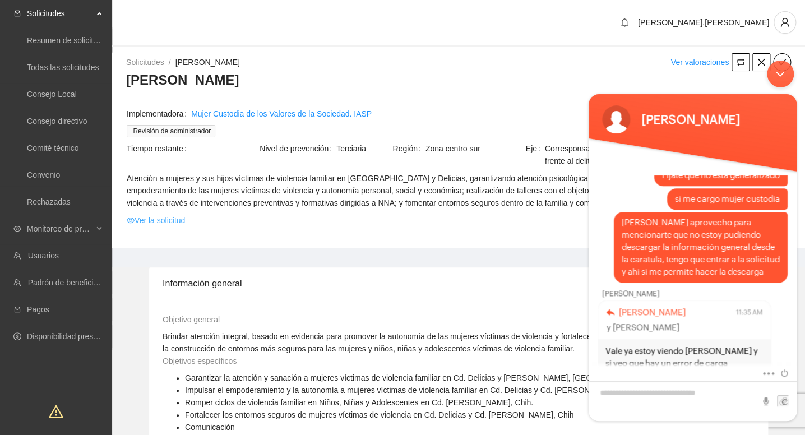
click at [178, 220] on link "Ver la solicitud" at bounding box center [156, 220] width 58 height 12
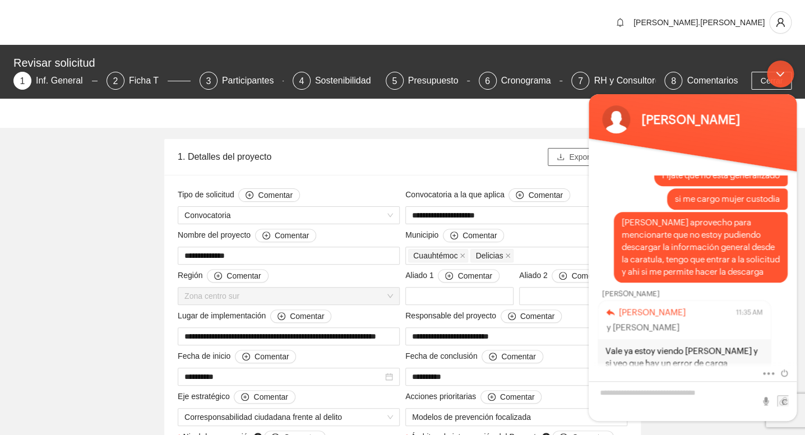
click at [568, 154] on button "Exportar" at bounding box center [578, 157] width 60 height 18
click at [404, 153] on div "1. Detalles del proyecto" at bounding box center [363, 157] width 370 height 32
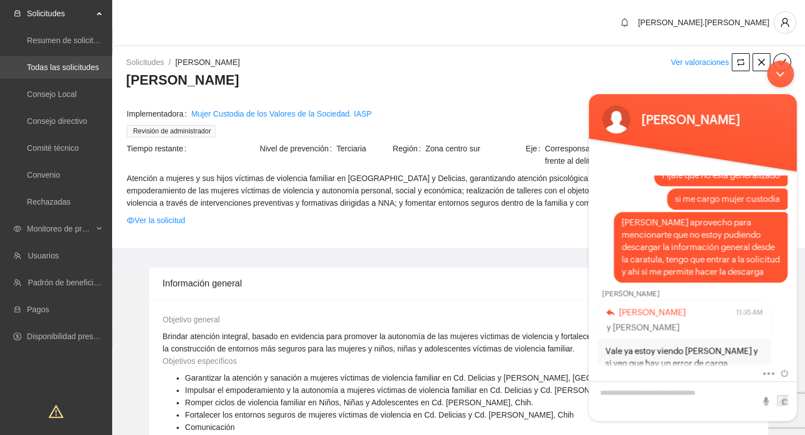
click at [83, 69] on link "Todas las solicitudes" at bounding box center [63, 67] width 72 height 9
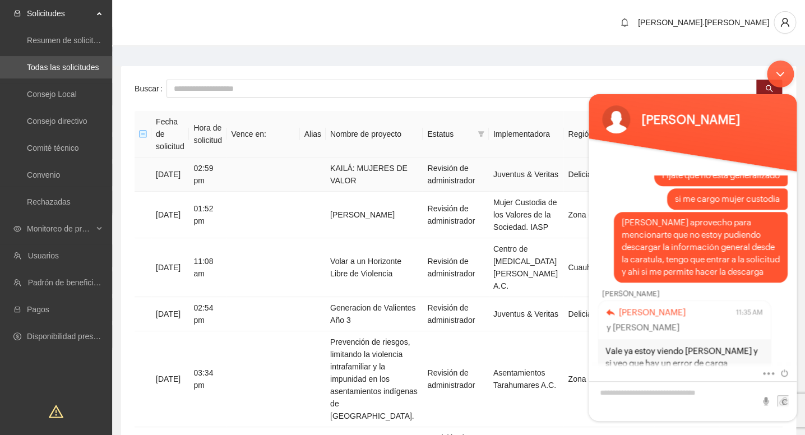
click at [377, 161] on td "KAILÁ: MUJERES DE VALOR" at bounding box center [374, 175] width 97 height 34
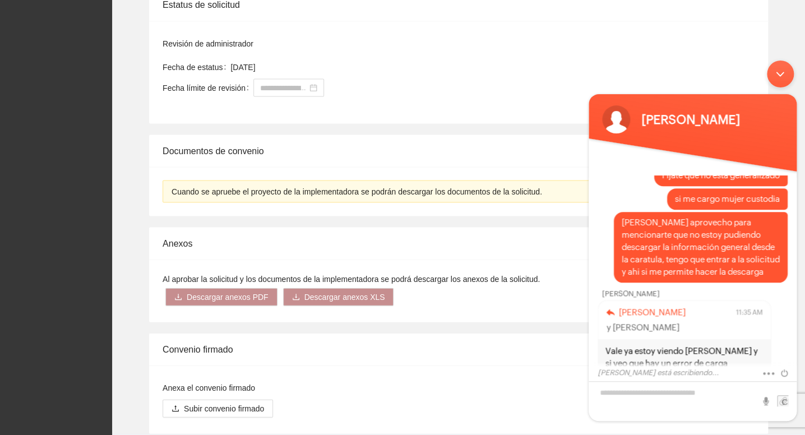
scroll to position [901, 0]
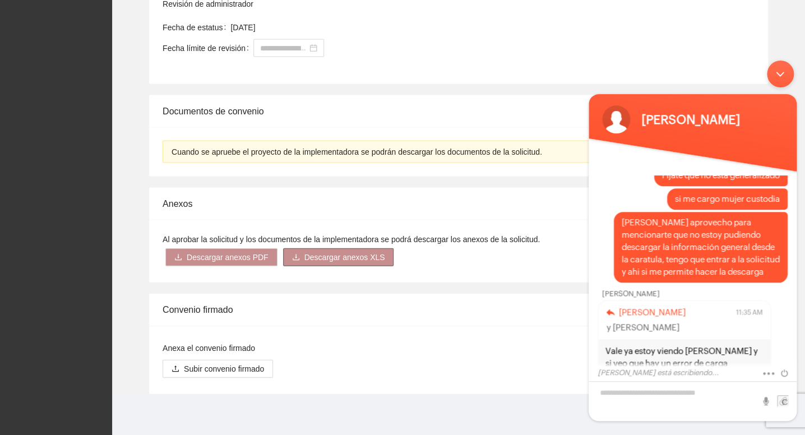
click at [322, 251] on span "Descargar anexos XLS" at bounding box center [344, 257] width 81 height 12
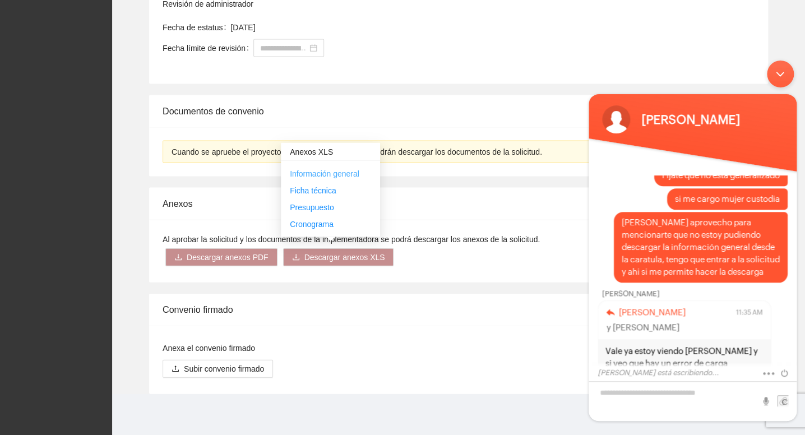
click at [317, 170] on link "Información general" at bounding box center [325, 173] width 70 height 9
click at [312, 187] on link "Ficha técnica" at bounding box center [313, 190] width 46 height 9
click at [307, 208] on link "Presupuesto" at bounding box center [312, 206] width 44 height 9
click at [309, 226] on link "Cronograma" at bounding box center [312, 223] width 44 height 9
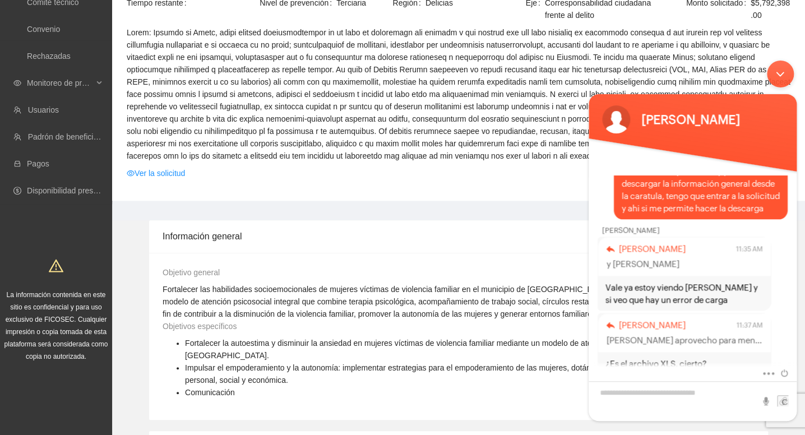
scroll to position [0, 0]
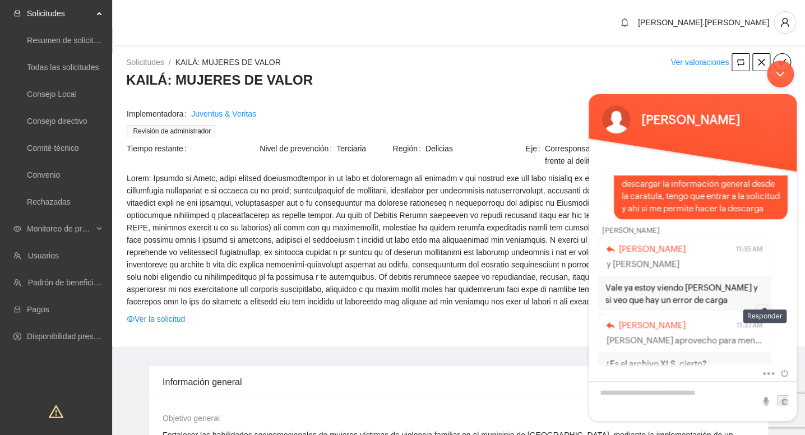
click at [761, 304] on em at bounding box center [764, 310] width 15 height 12
type textarea "**"
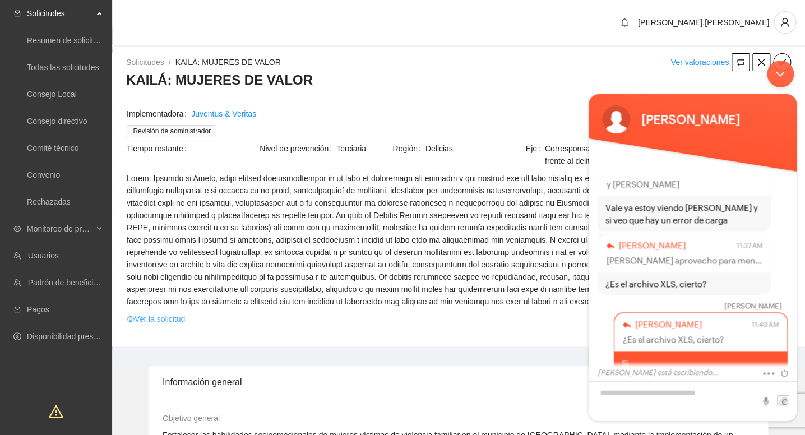
click at [163, 324] on link "Ver la solicitud" at bounding box center [156, 319] width 58 height 12
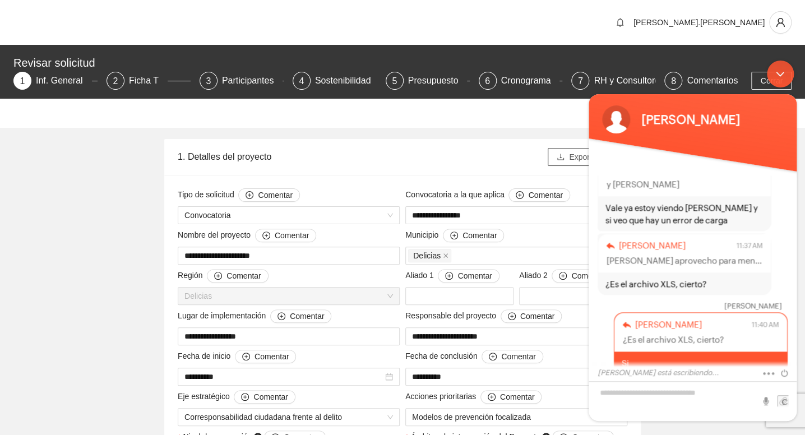
click at [565, 155] on icon "download" at bounding box center [561, 157] width 8 height 8
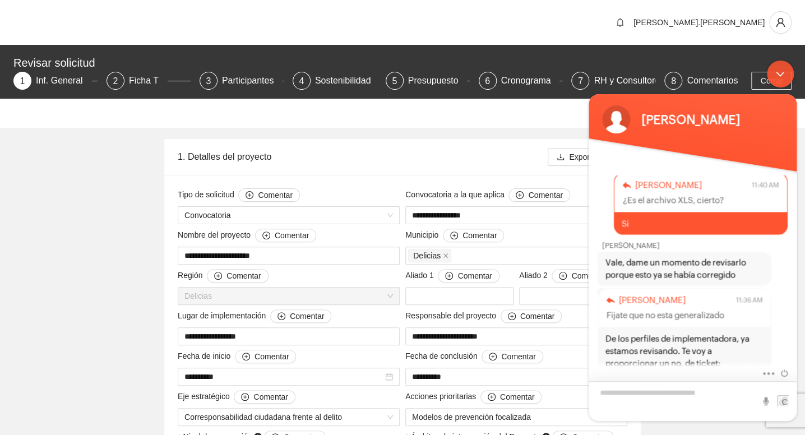
click at [684, 392] on textarea "Escriba su mensaje y pulse “Intro”" at bounding box center [693, 401] width 208 height 40
click at [681, 392] on textarea "Escriba su mensaje y pulse “Intro”" at bounding box center [693, 401] width 208 height 40
type textarea "*"
click at [766, 243] on em at bounding box center [764, 249] width 15 height 12
type textarea "*"
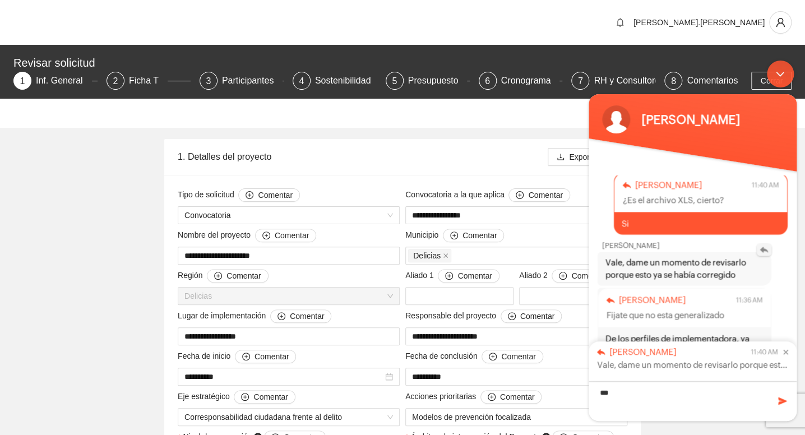
type textarea "****"
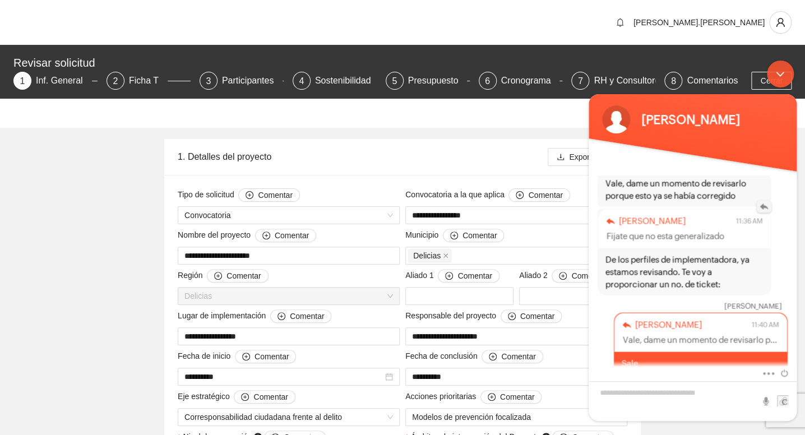
click at [761, 200] on em at bounding box center [764, 206] width 15 height 12
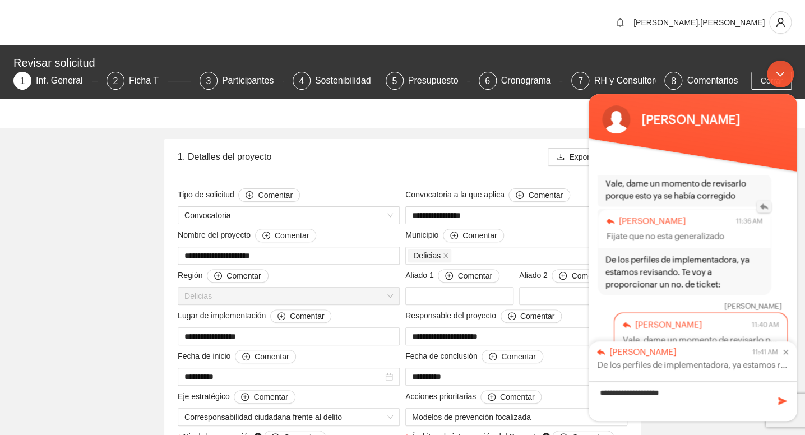
type textarea "**********"
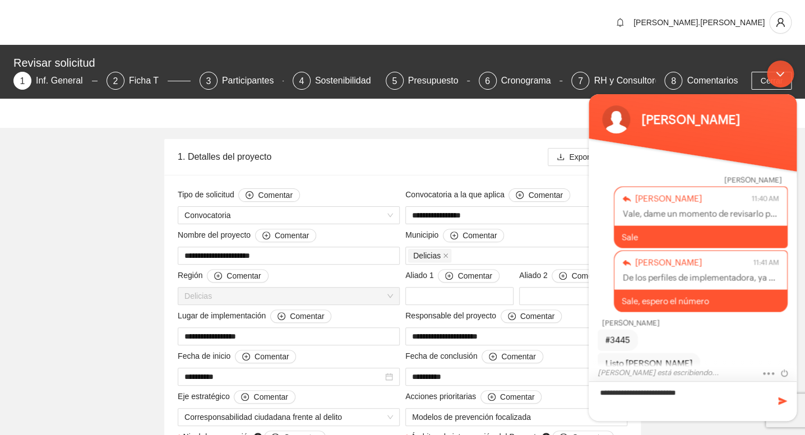
scroll to position [1096, 0]
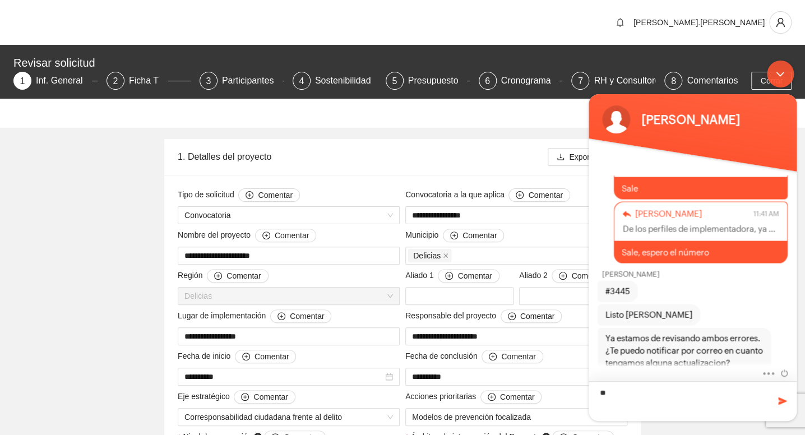
type textarea "*"
type textarea "**********"
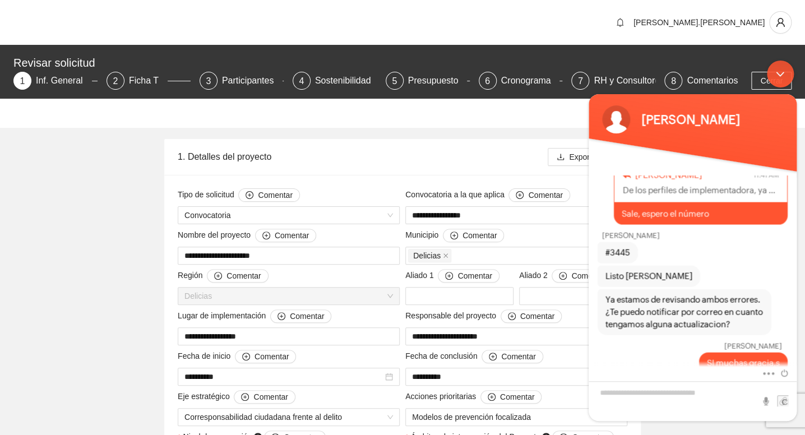
scroll to position [1197, 0]
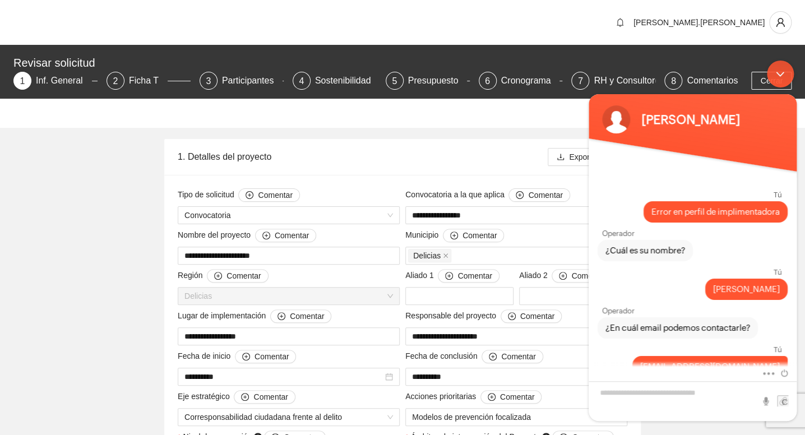
scroll to position [1197, 0]
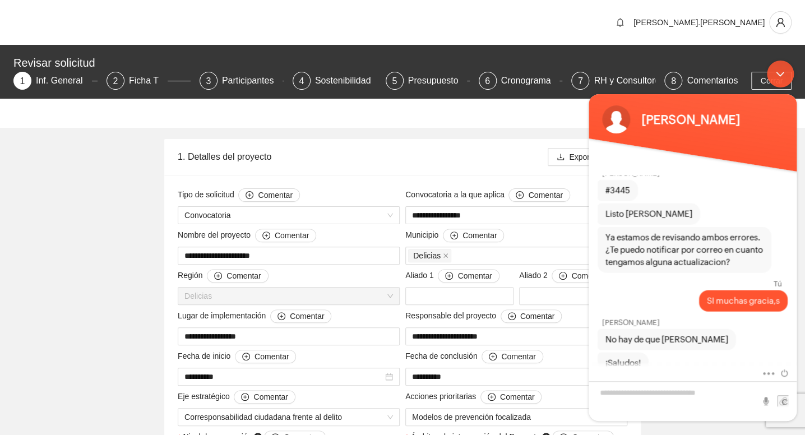
click at [787, 81] on div "Minimizar ventana de chat en vivo" at bounding box center [780, 74] width 27 height 27
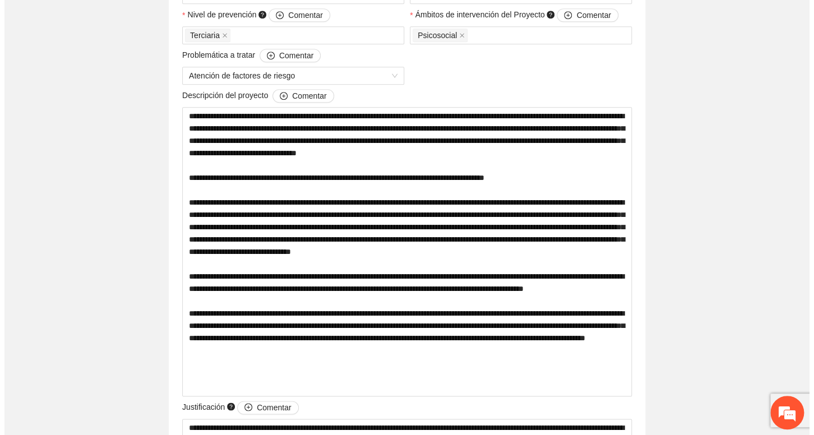
scroll to position [0, 0]
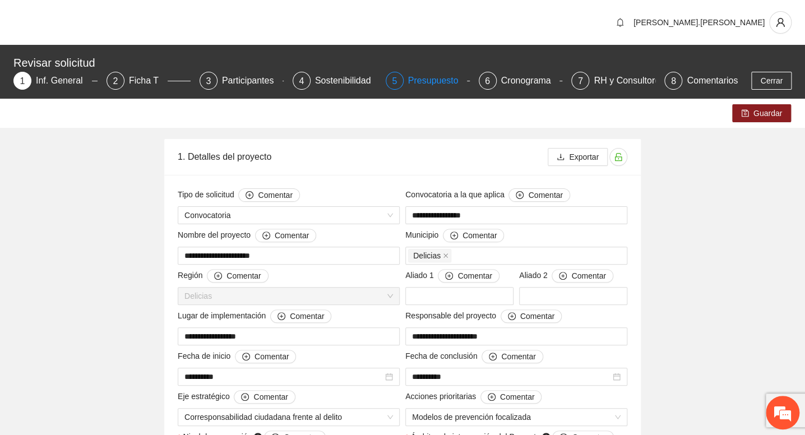
click at [414, 78] on div "Presupuesto" at bounding box center [437, 81] width 59 height 18
